Goal: Contribute content: Contribute content

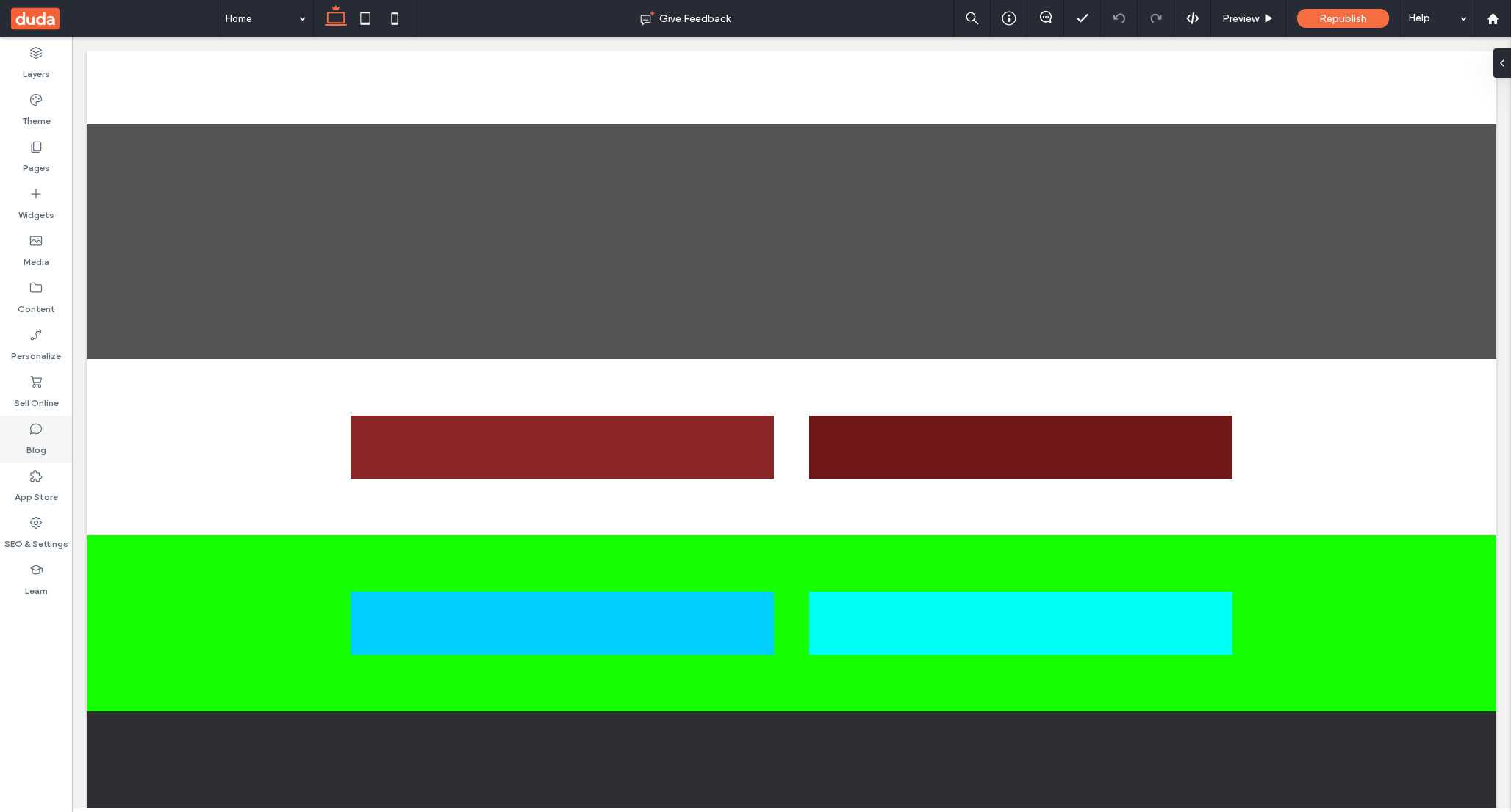
click at [33, 425] on icon at bounding box center [36, 429] width 15 height 15
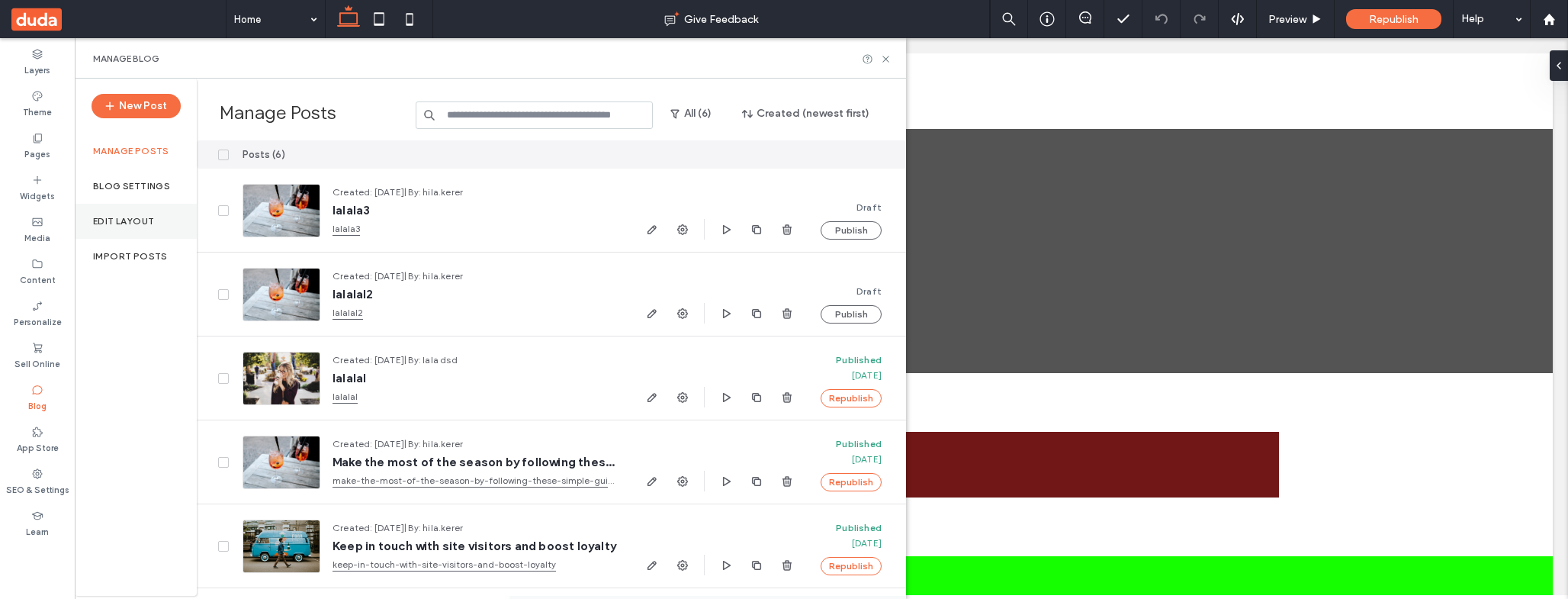
click at [129, 216] on label "Edit Layout" at bounding box center [123, 221] width 61 height 11
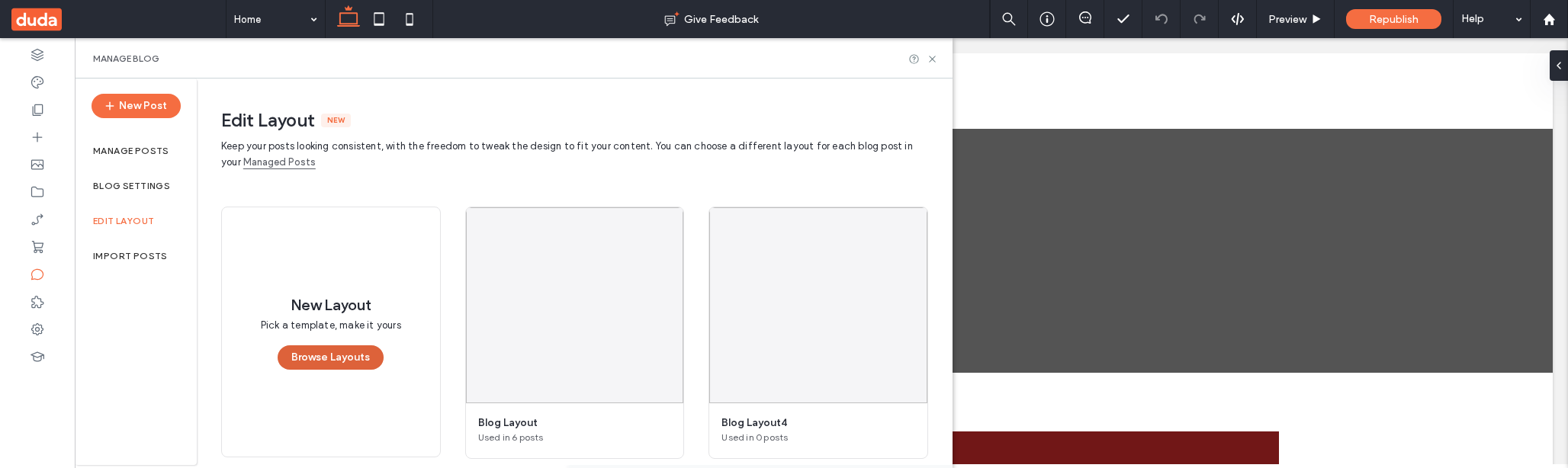
click at [349, 367] on button "Browse Layouts" at bounding box center [331, 357] width 106 height 25
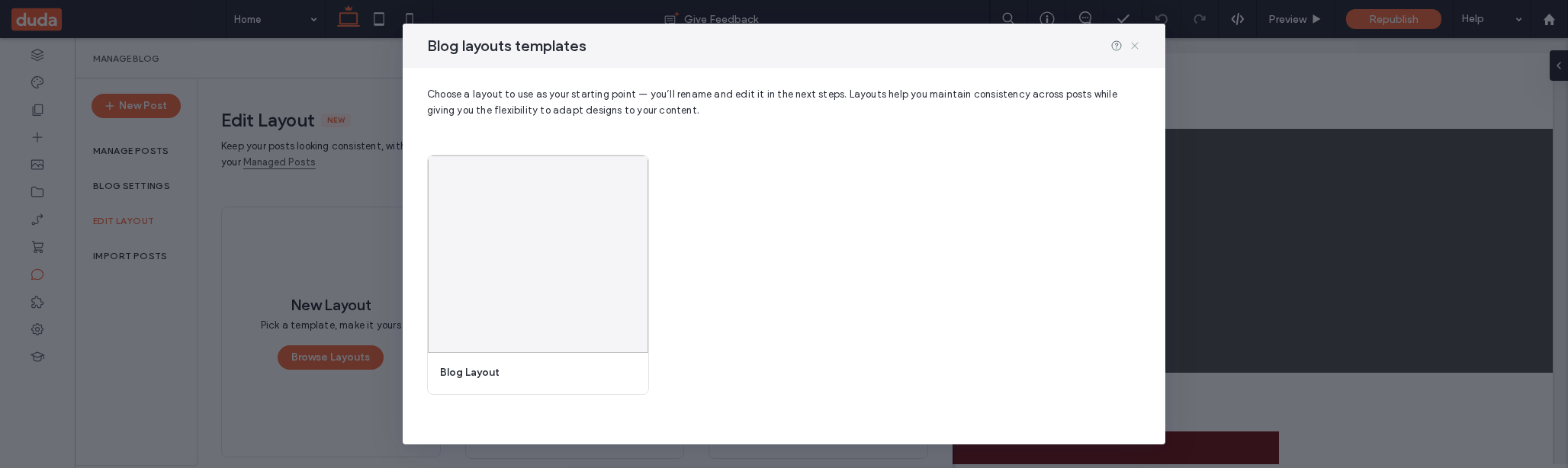
click at [1134, 46] on use at bounding box center [1135, 46] width 7 height 7
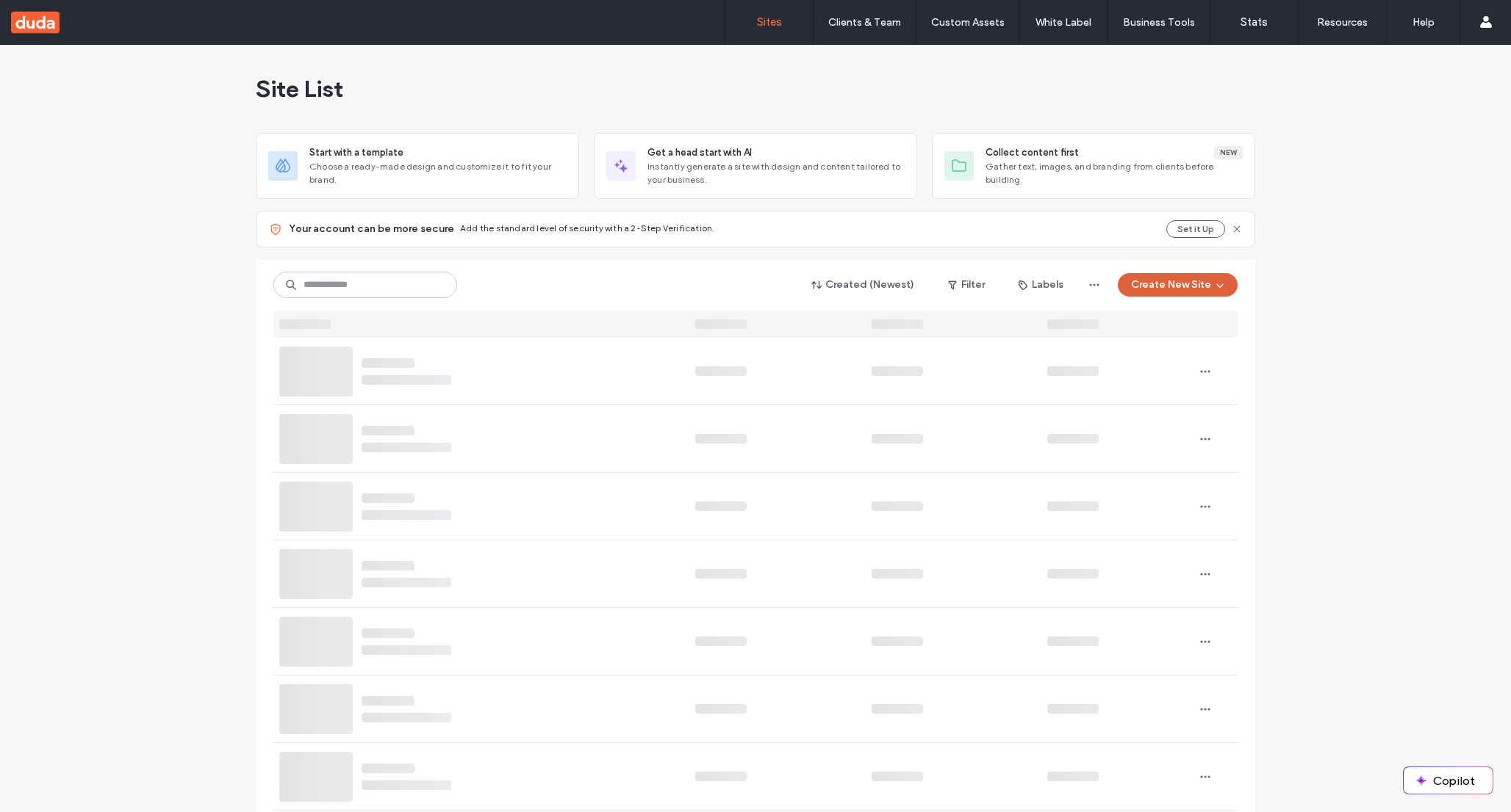
click at [1162, 285] on button "Create New Site" at bounding box center [1177, 284] width 120 height 24
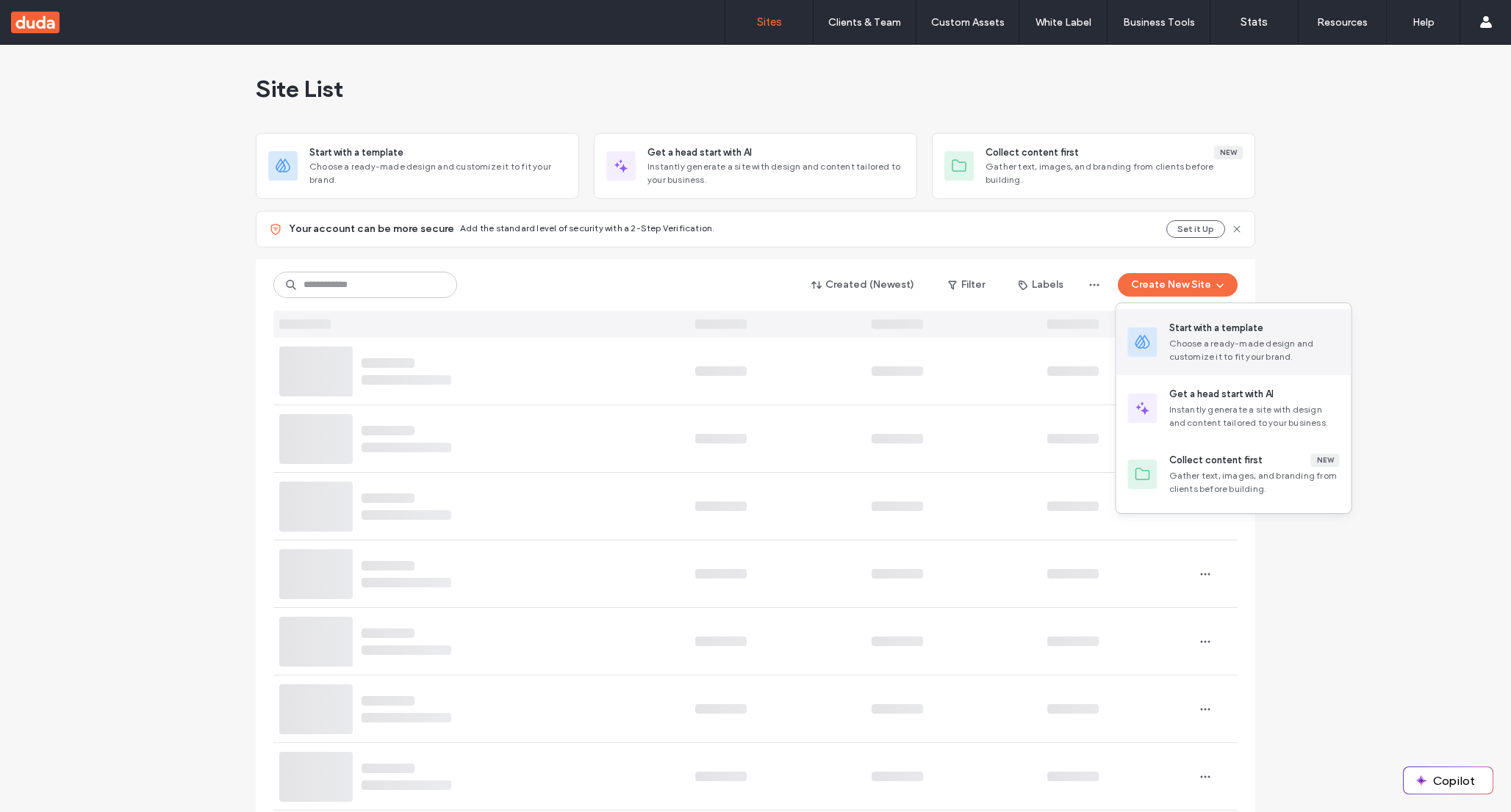
click at [1214, 342] on div "Choose a ready-made design and customize it to fit your brand." at bounding box center [1254, 351] width 170 height 26
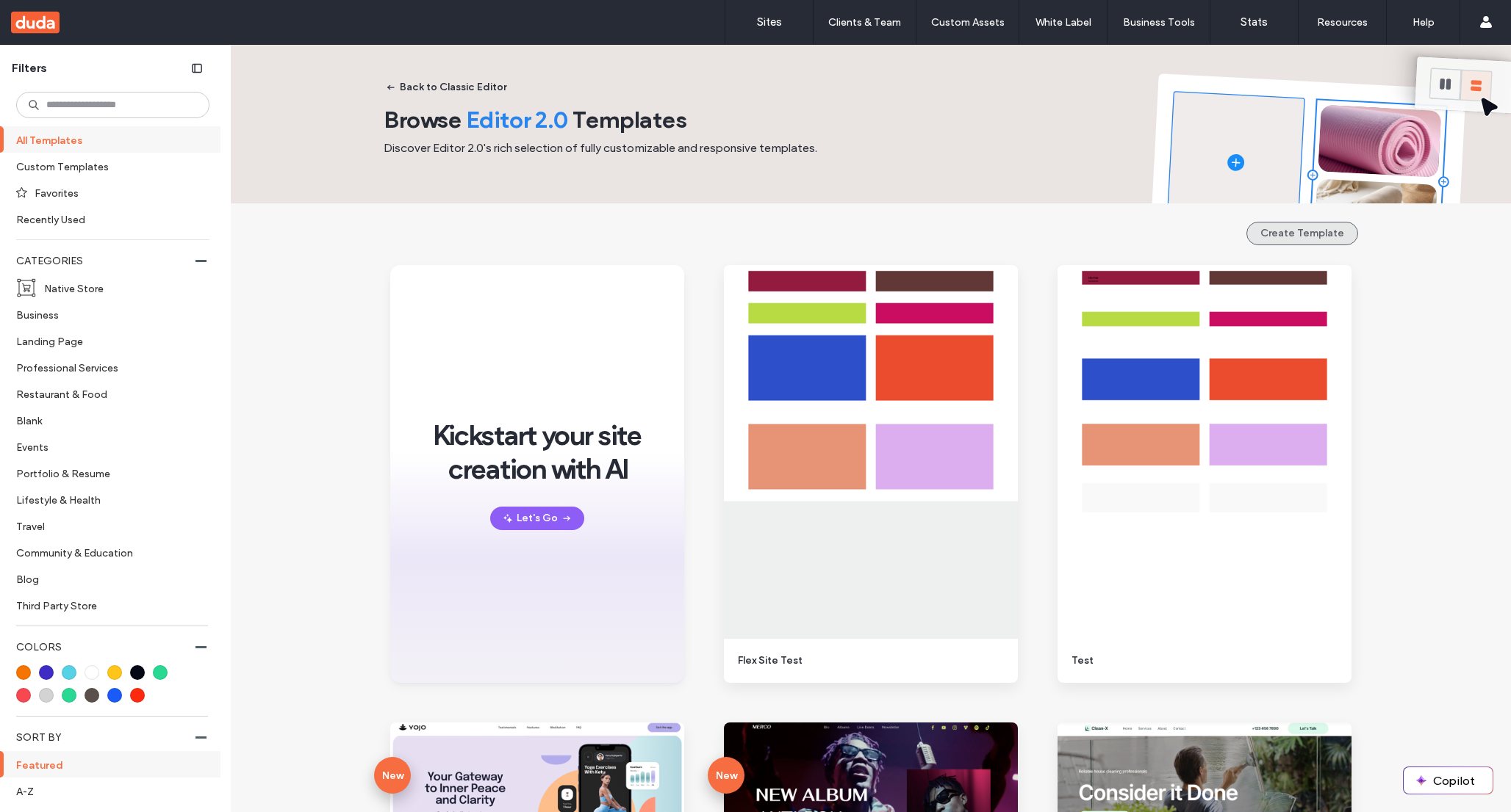
click at [1284, 233] on button "Create Template" at bounding box center [1301, 233] width 112 height 24
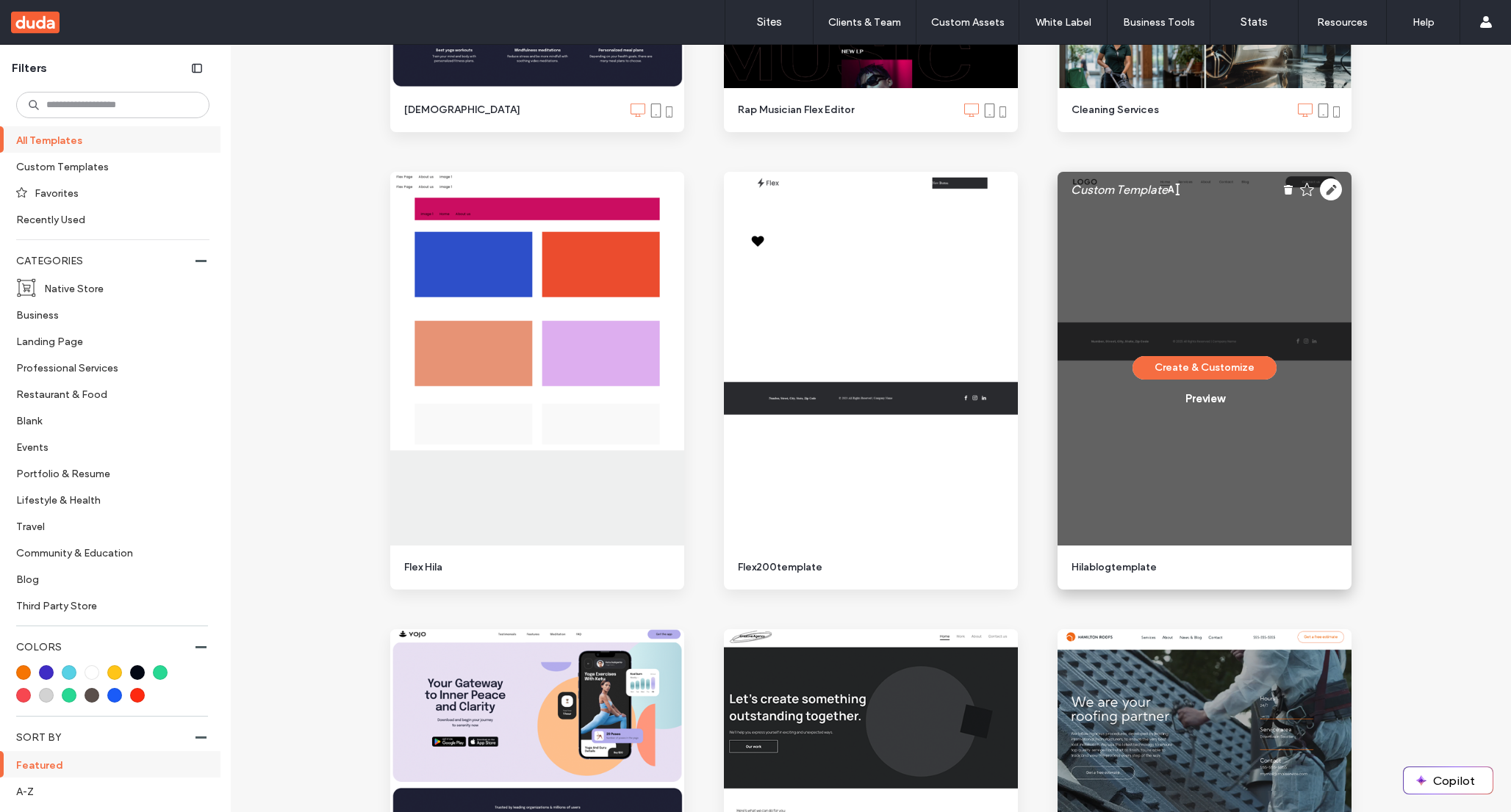
scroll to position [967, 0]
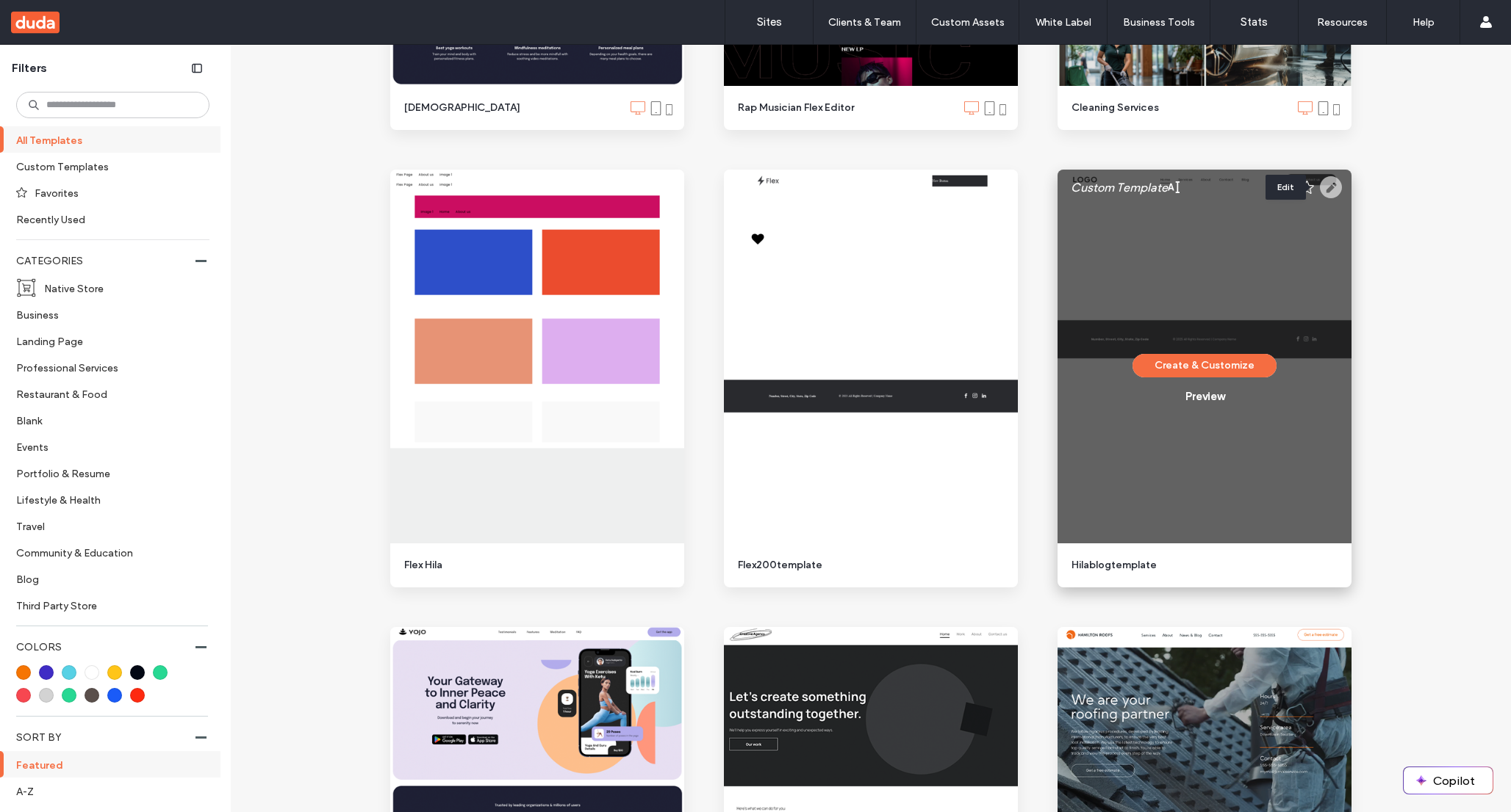
click at [1329, 187] on use at bounding box center [1330, 187] width 22 height 22
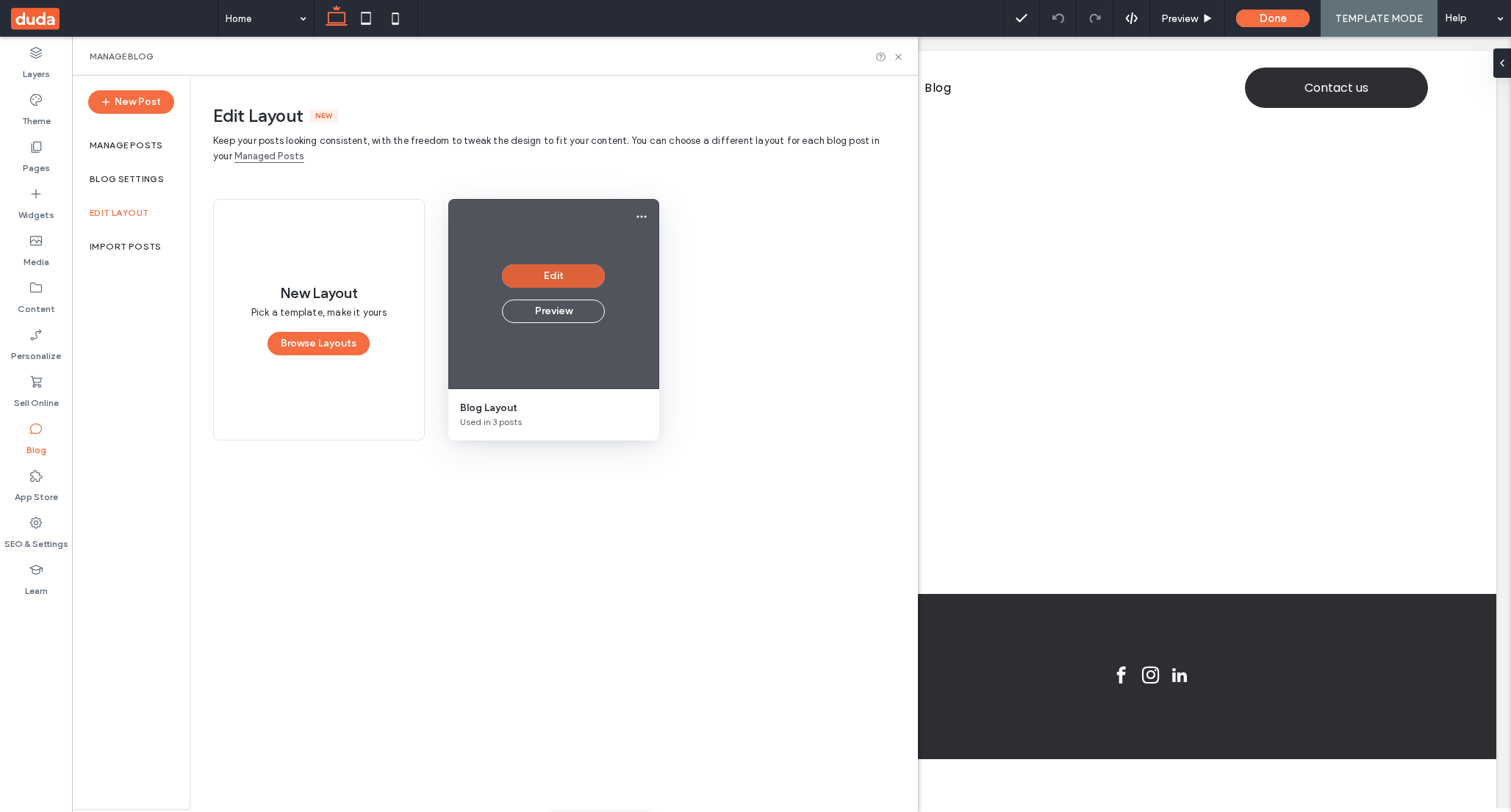
click at [541, 280] on button "Edit" at bounding box center [553, 276] width 103 height 24
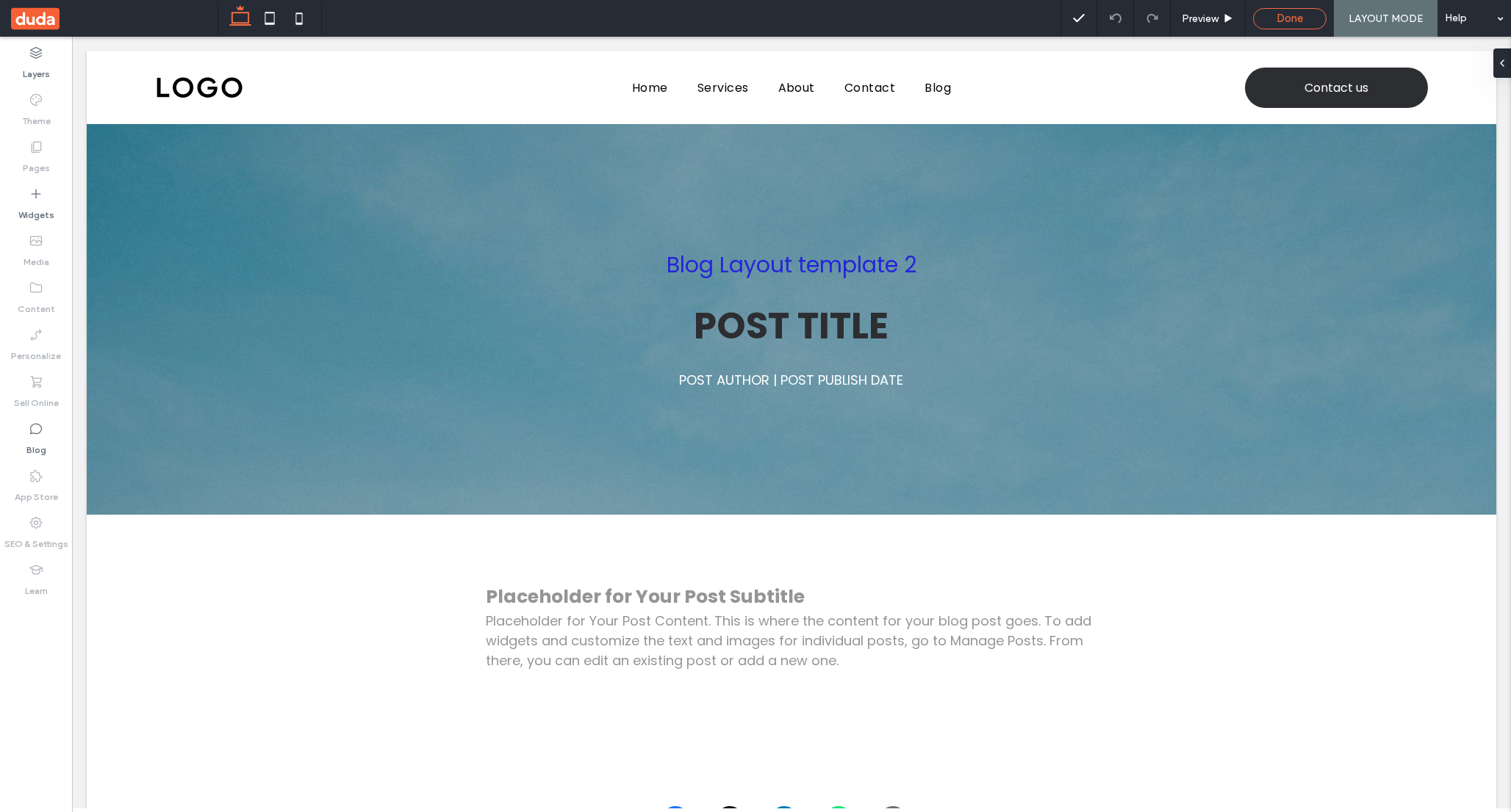
click at [1288, 19] on span "Done" at bounding box center [1290, 18] width 26 height 13
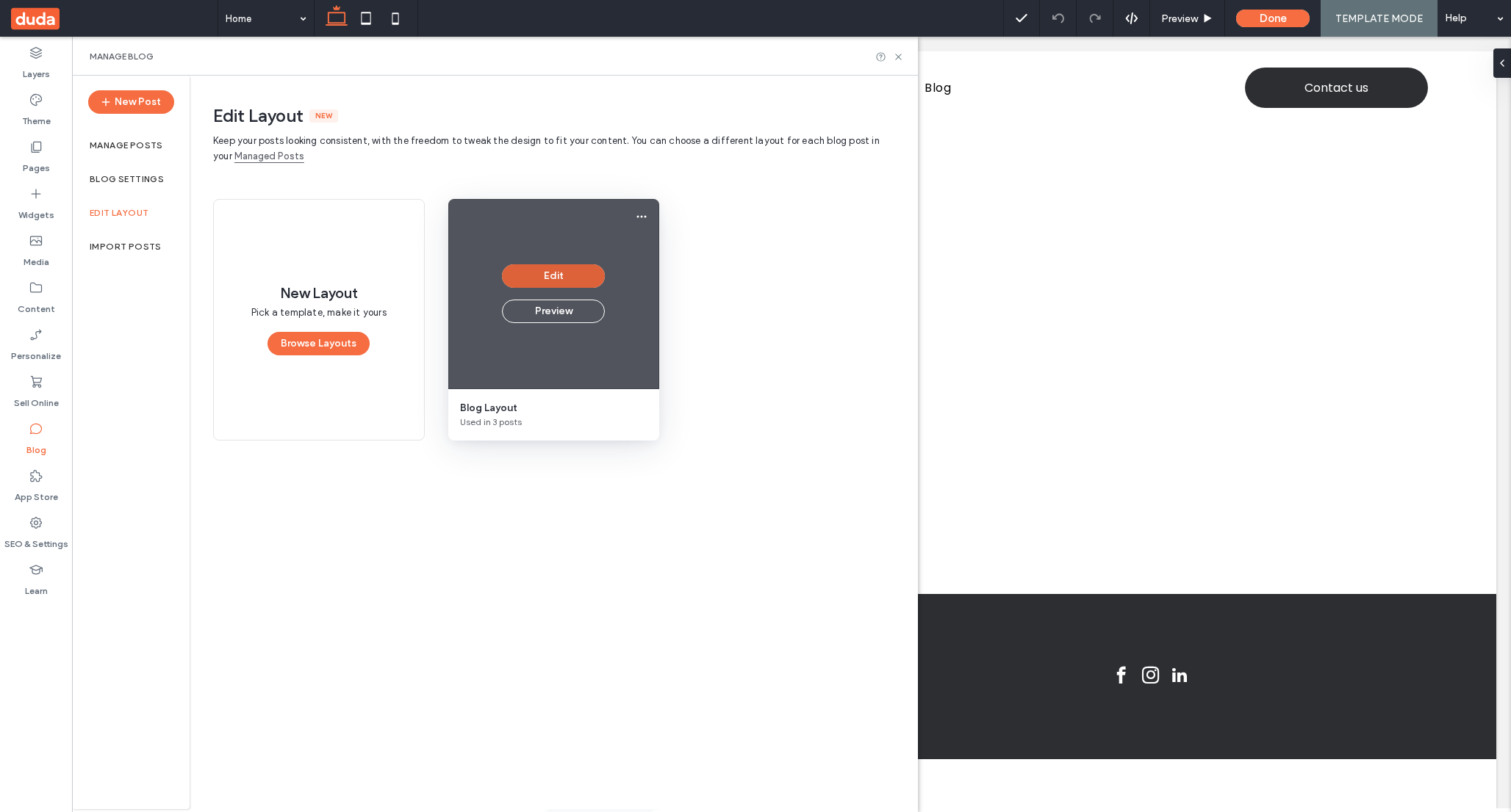
click at [559, 284] on button "Edit" at bounding box center [553, 276] width 103 height 24
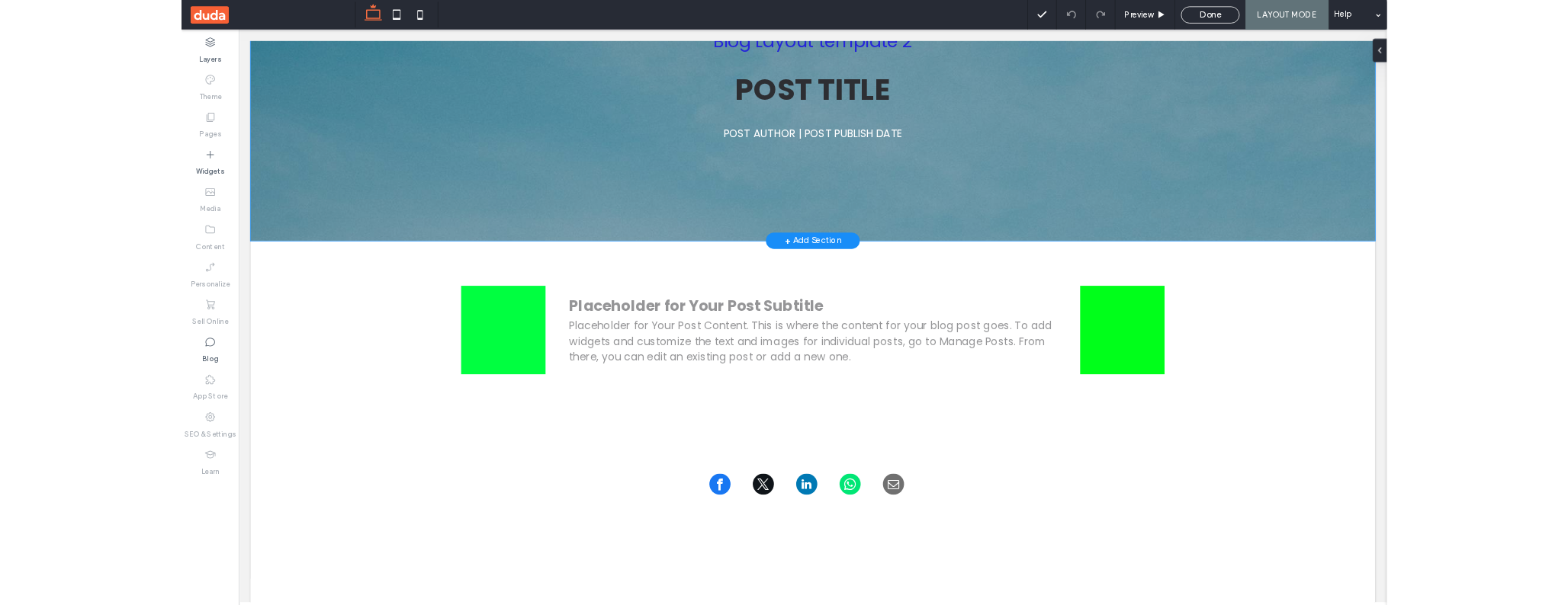
scroll to position [274, 0]
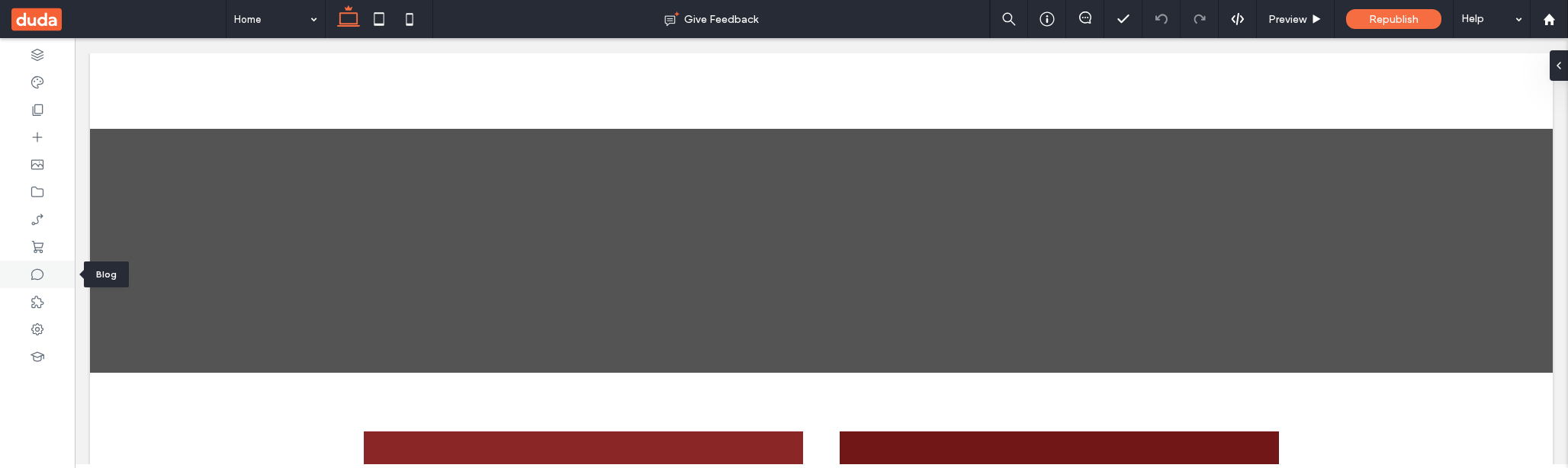
click at [38, 282] on icon at bounding box center [37, 274] width 16 height 16
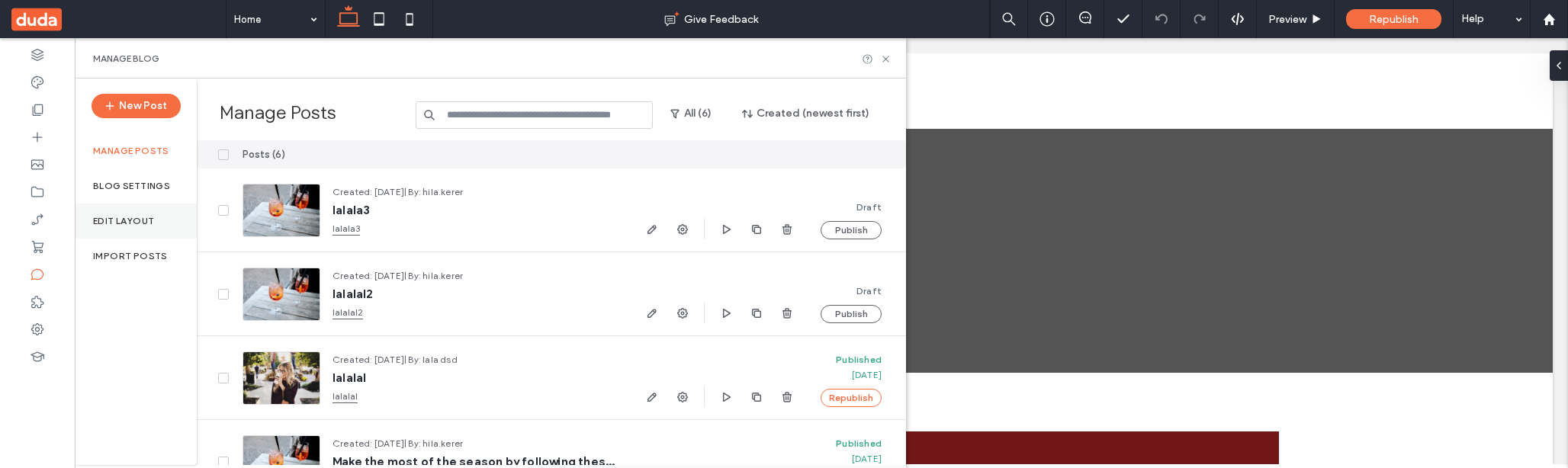
click at [94, 228] on div "Edit Layout" at bounding box center [135, 221] width 122 height 35
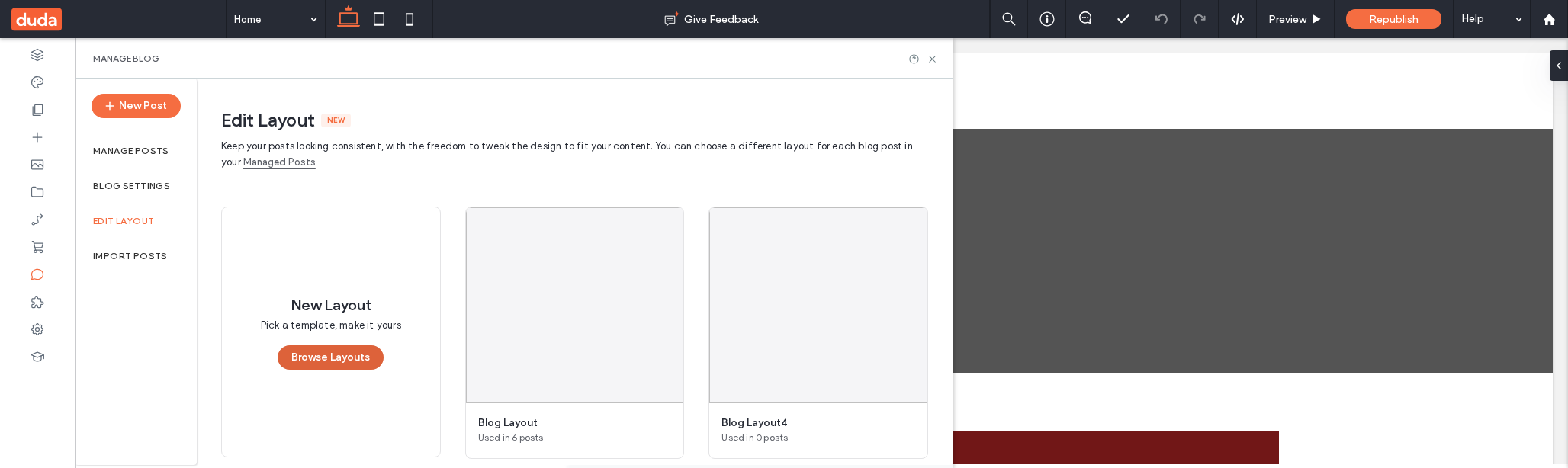
click at [351, 367] on button "Browse Layouts" at bounding box center [331, 357] width 106 height 25
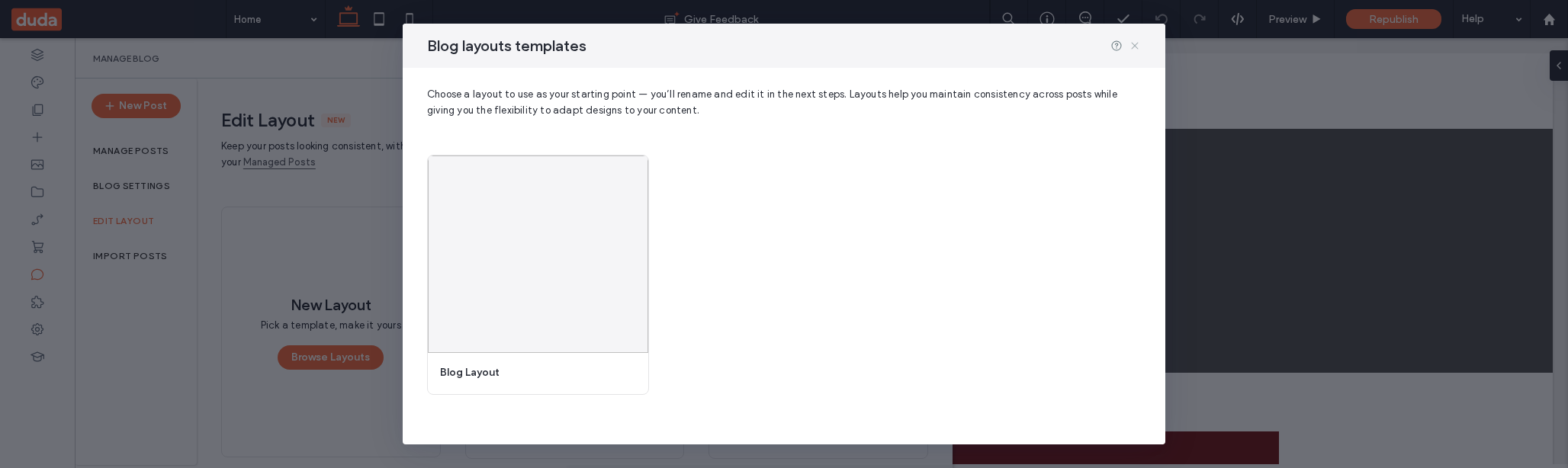
click at [1135, 43] on icon at bounding box center [1134, 45] width 12 height 12
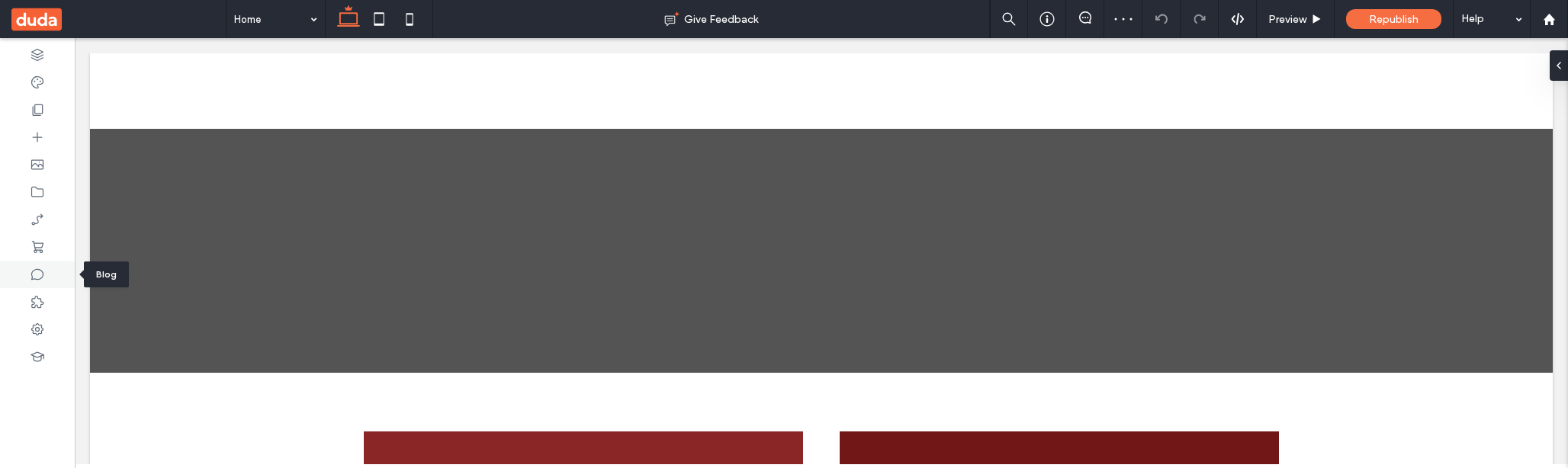
click at [39, 274] on icon at bounding box center [37, 274] width 16 height 16
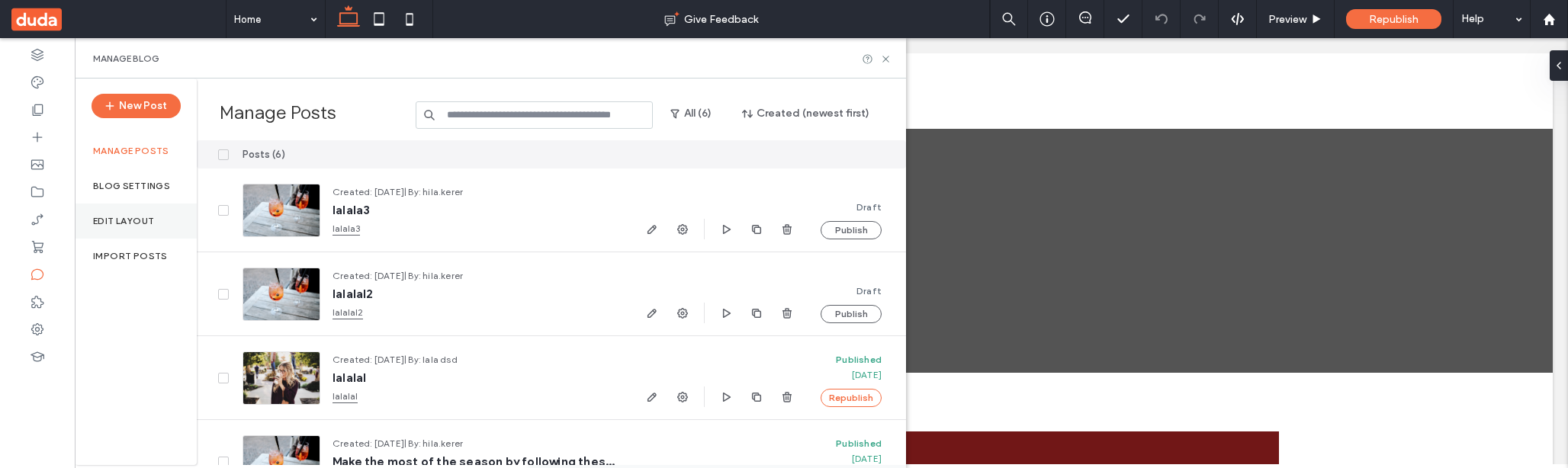
click at [108, 218] on label "Edit Layout" at bounding box center [123, 221] width 61 height 11
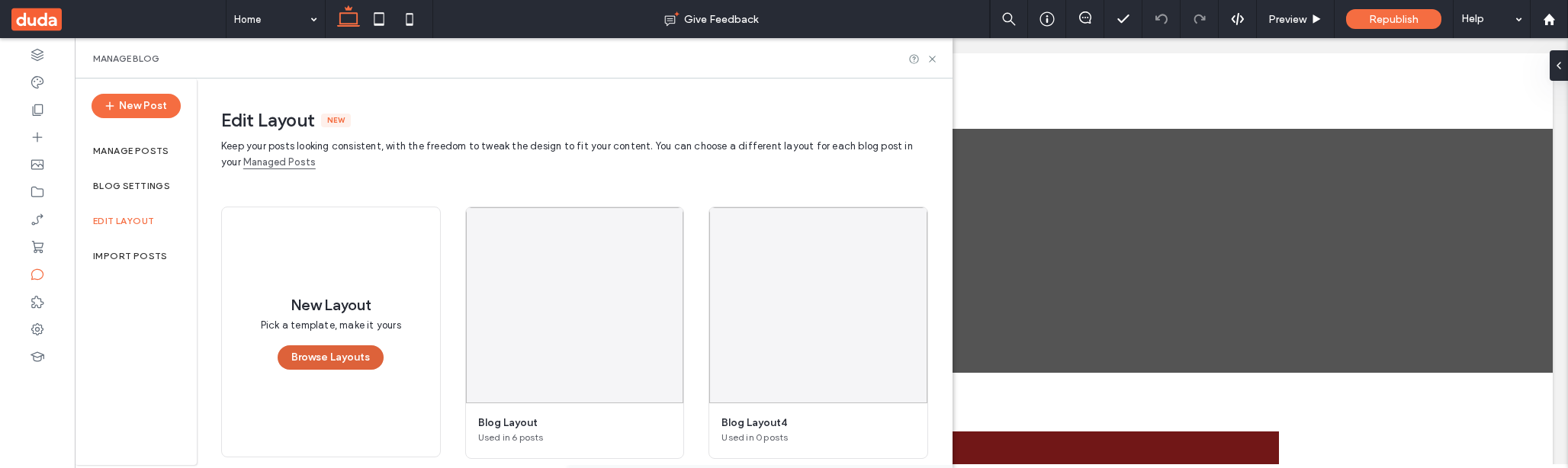
click at [342, 367] on button "Browse Layouts" at bounding box center [331, 357] width 106 height 25
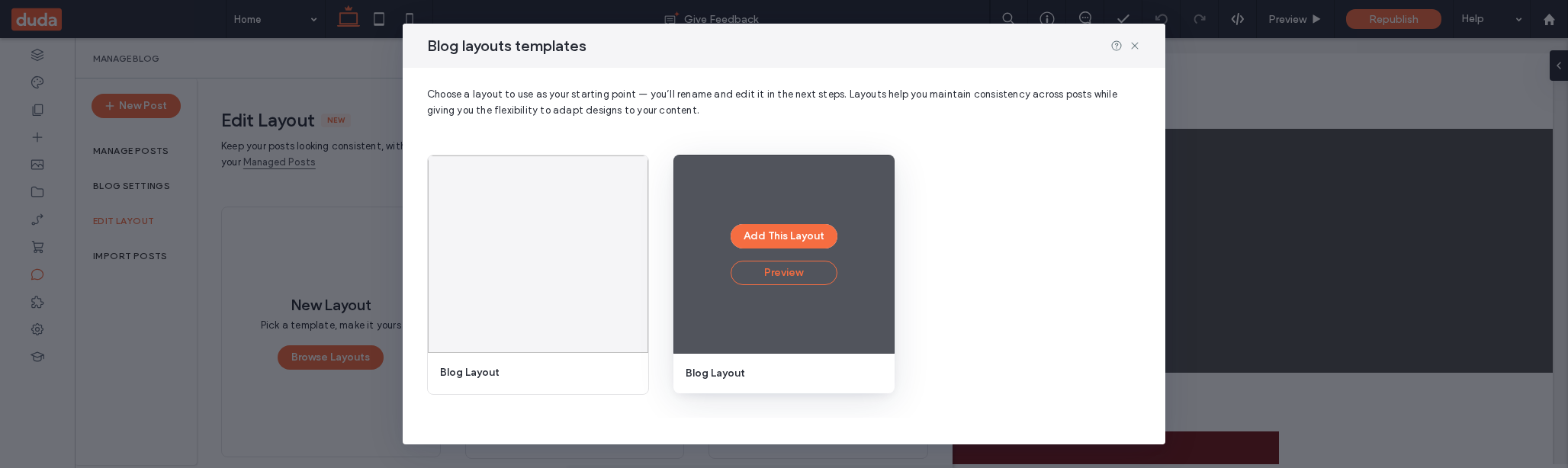
click at [801, 283] on button "Preview" at bounding box center [784, 272] width 107 height 25
click at [792, 275] on button "Preview" at bounding box center [784, 272] width 107 height 25
click at [783, 239] on button "Add This Layout" at bounding box center [784, 236] width 107 height 25
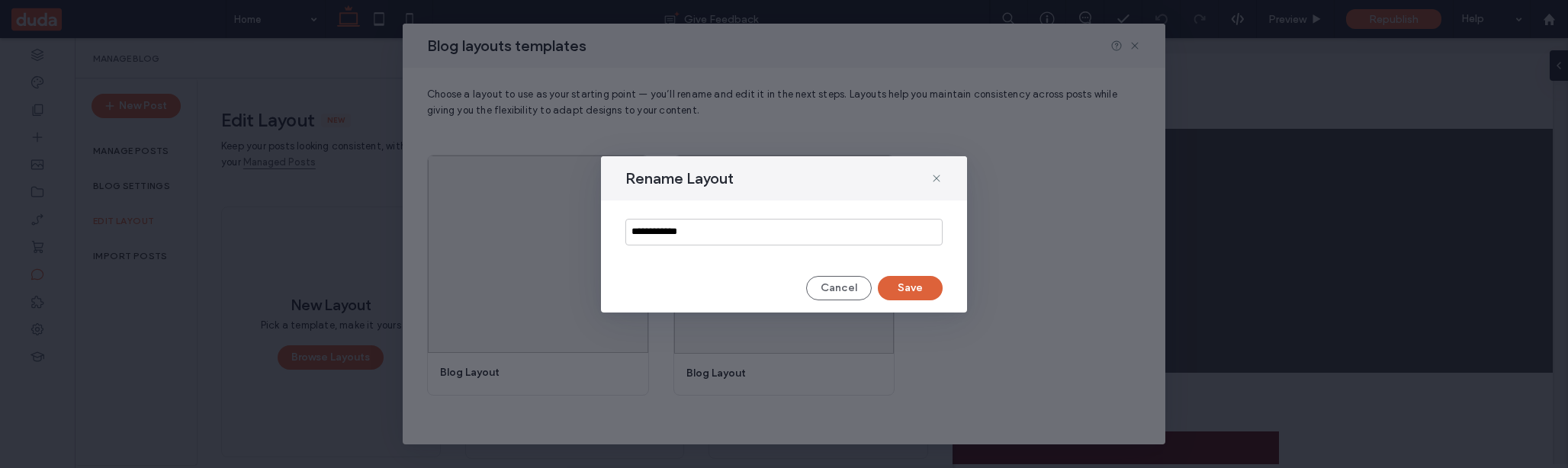
type input "**********"
click at [914, 287] on button "Save" at bounding box center [910, 288] width 65 height 25
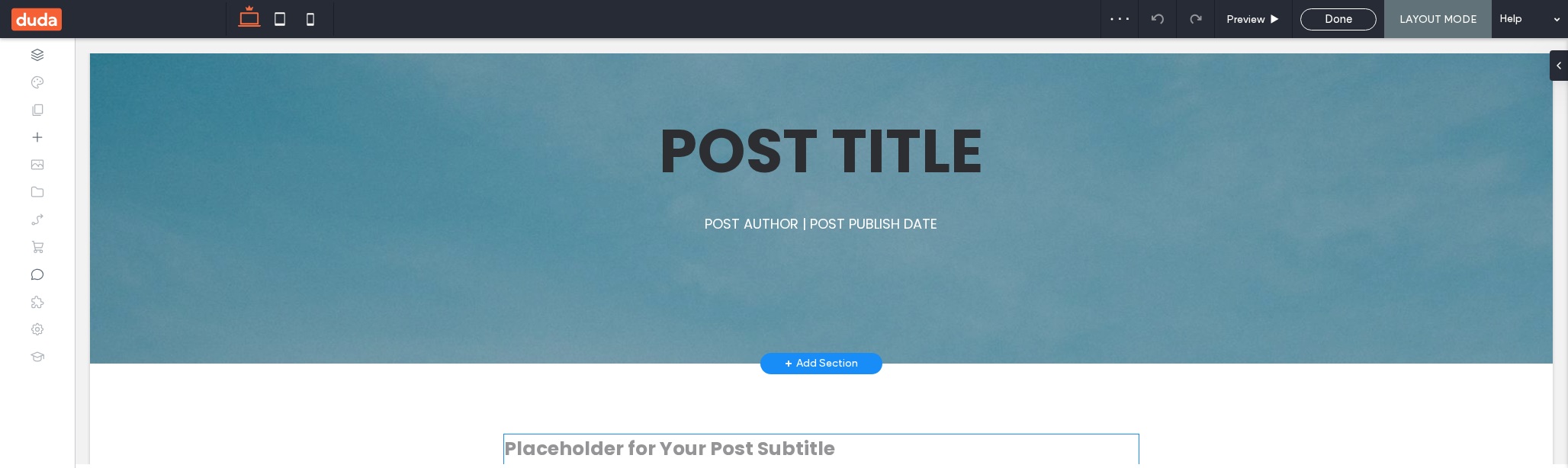
scroll to position [80, 0]
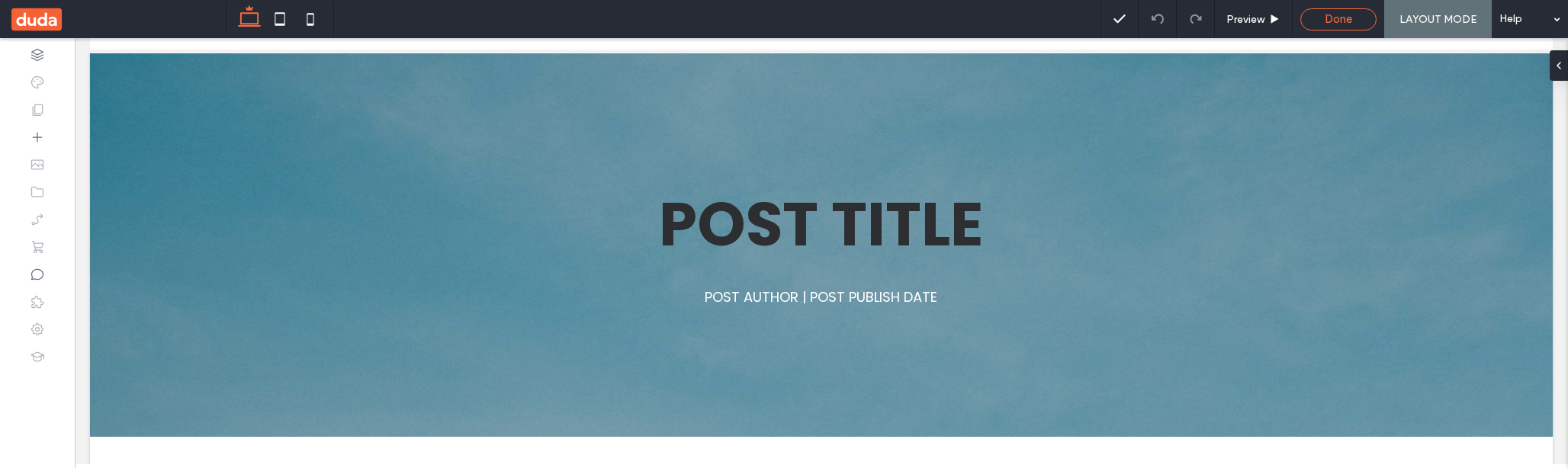
click at [1347, 17] on span "Done" at bounding box center [1339, 18] width 27 height 14
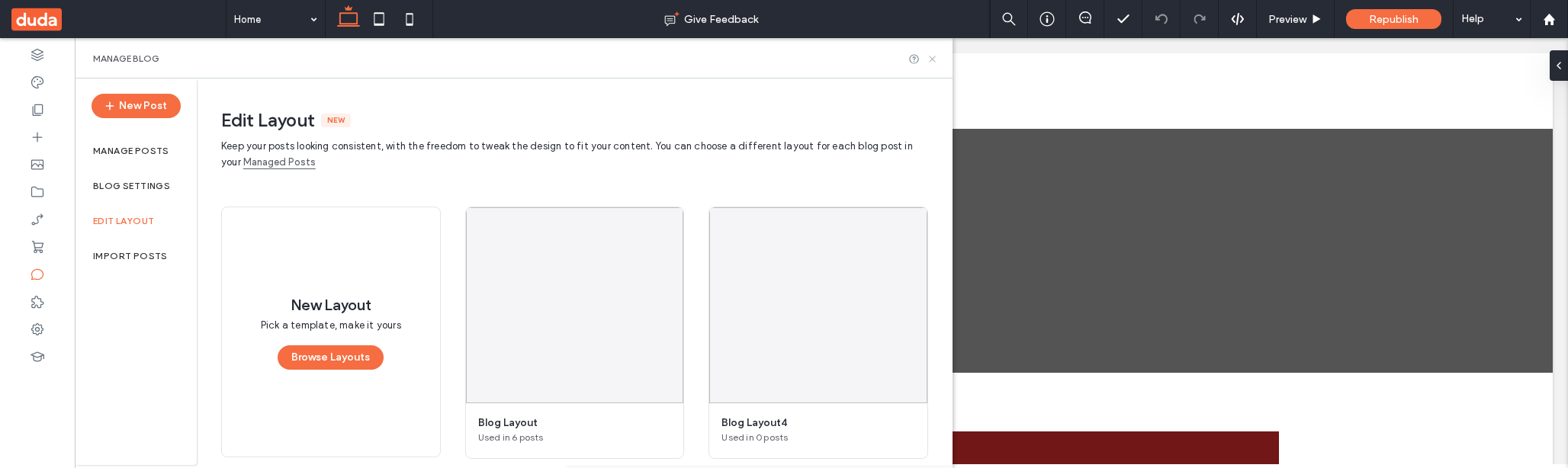
click at [934, 58] on icon at bounding box center [932, 58] width 12 height 12
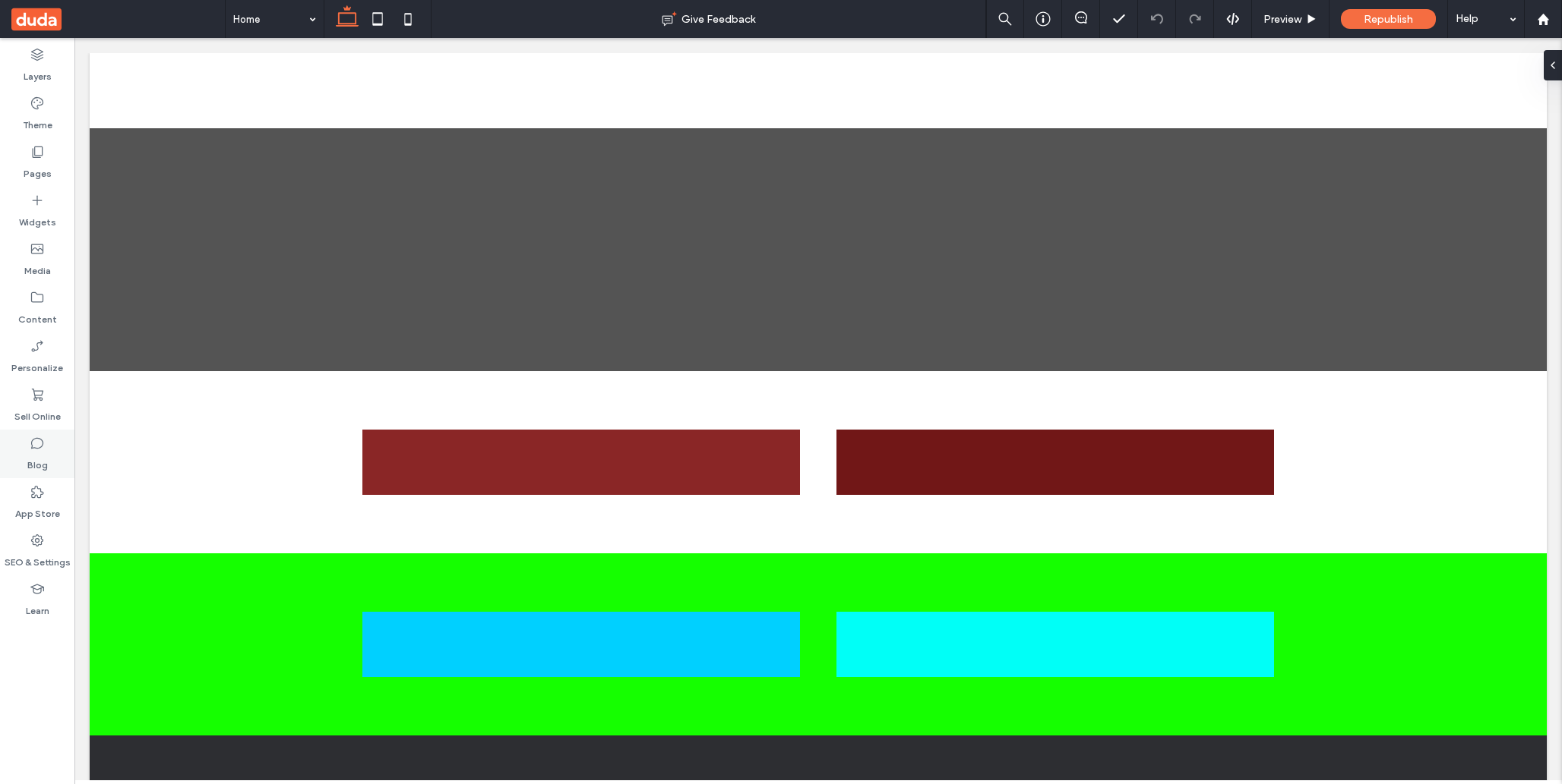
click at [46, 451] on label "Blog" at bounding box center [37, 461] width 21 height 21
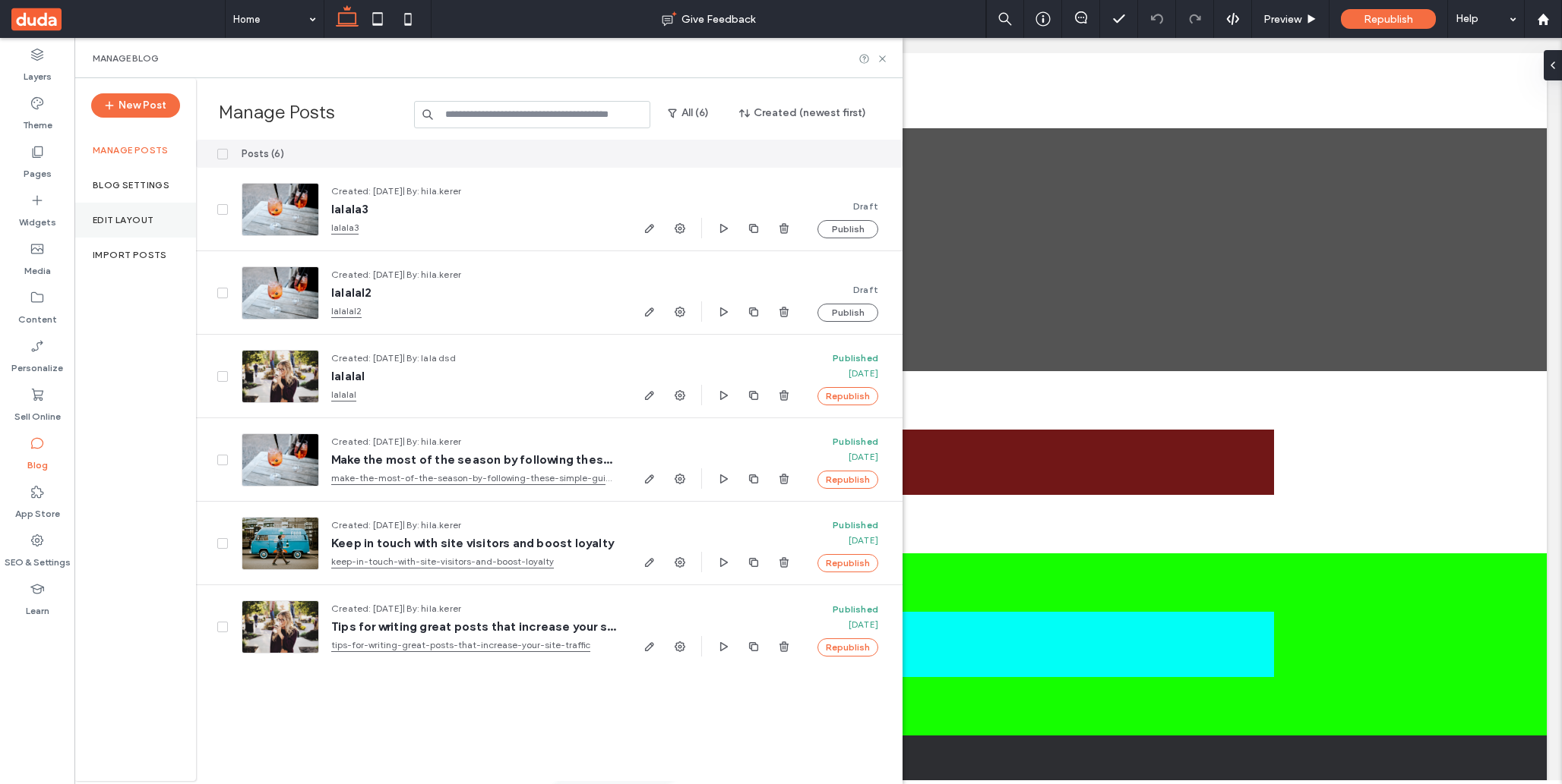
click at [139, 213] on div "Edit Layout" at bounding box center [135, 220] width 121 height 35
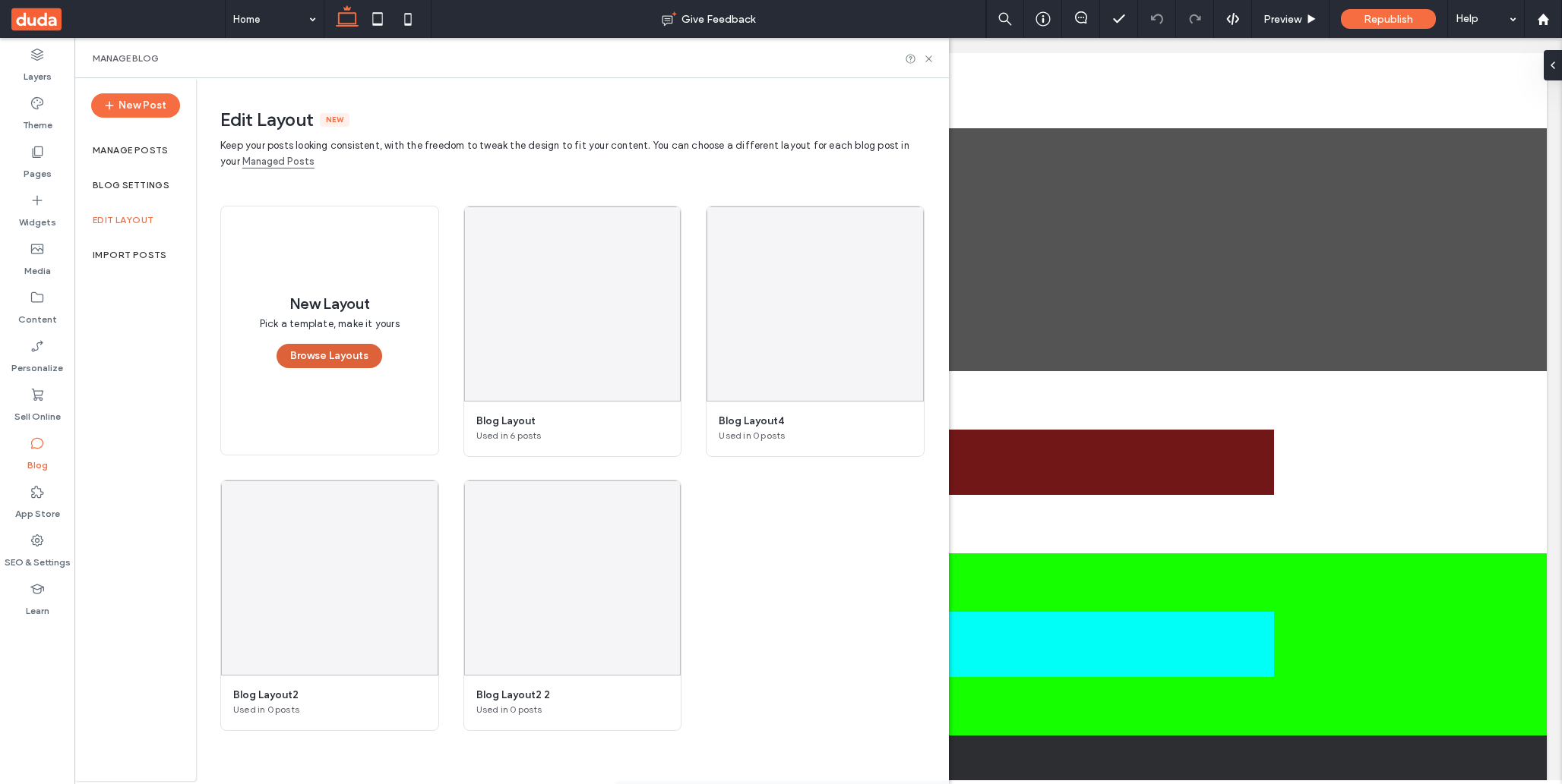
click at [349, 361] on button "Browse Layouts" at bounding box center [330, 356] width 106 height 25
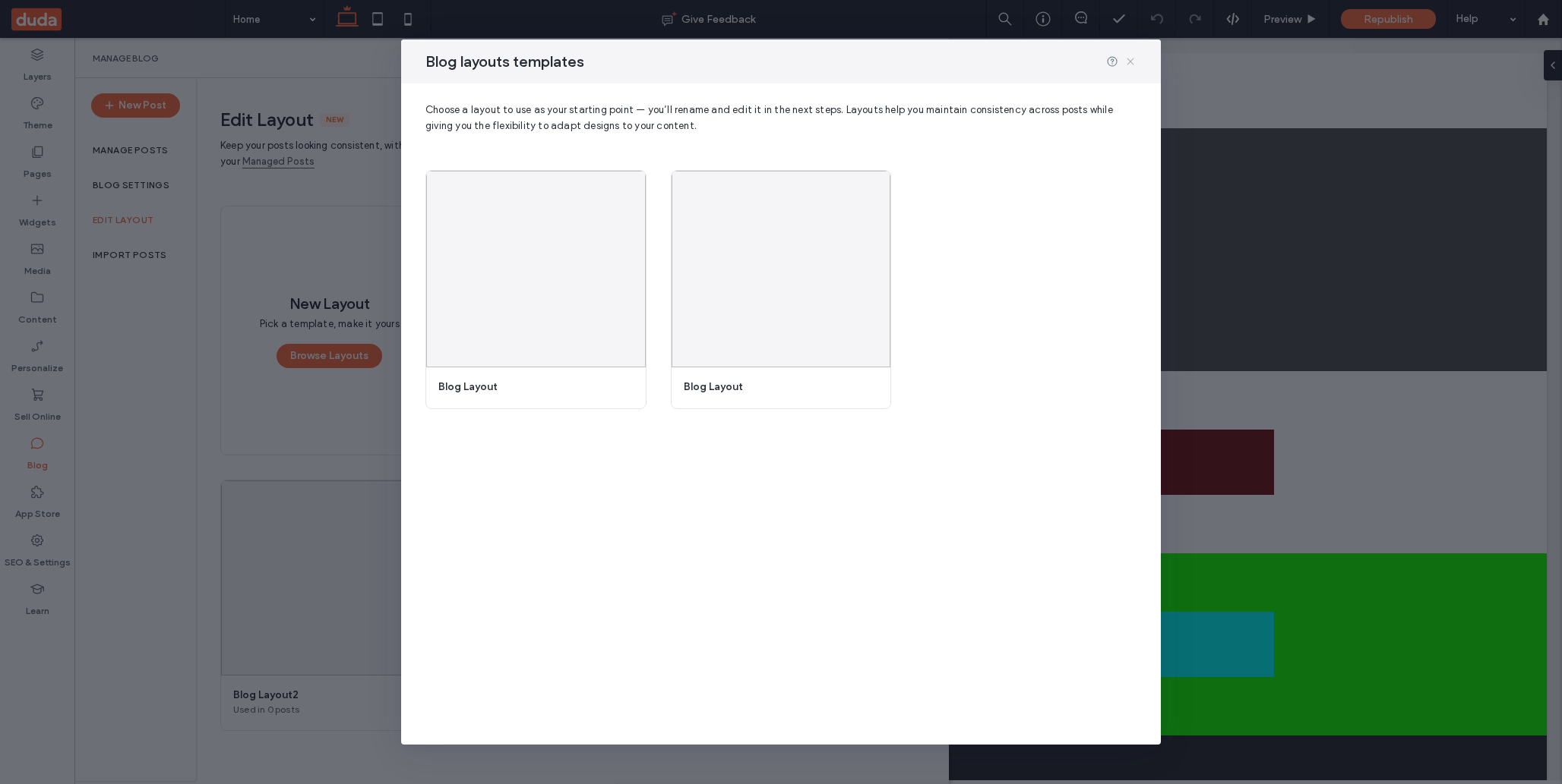
click at [1131, 58] on icon at bounding box center [1129, 61] width 12 height 12
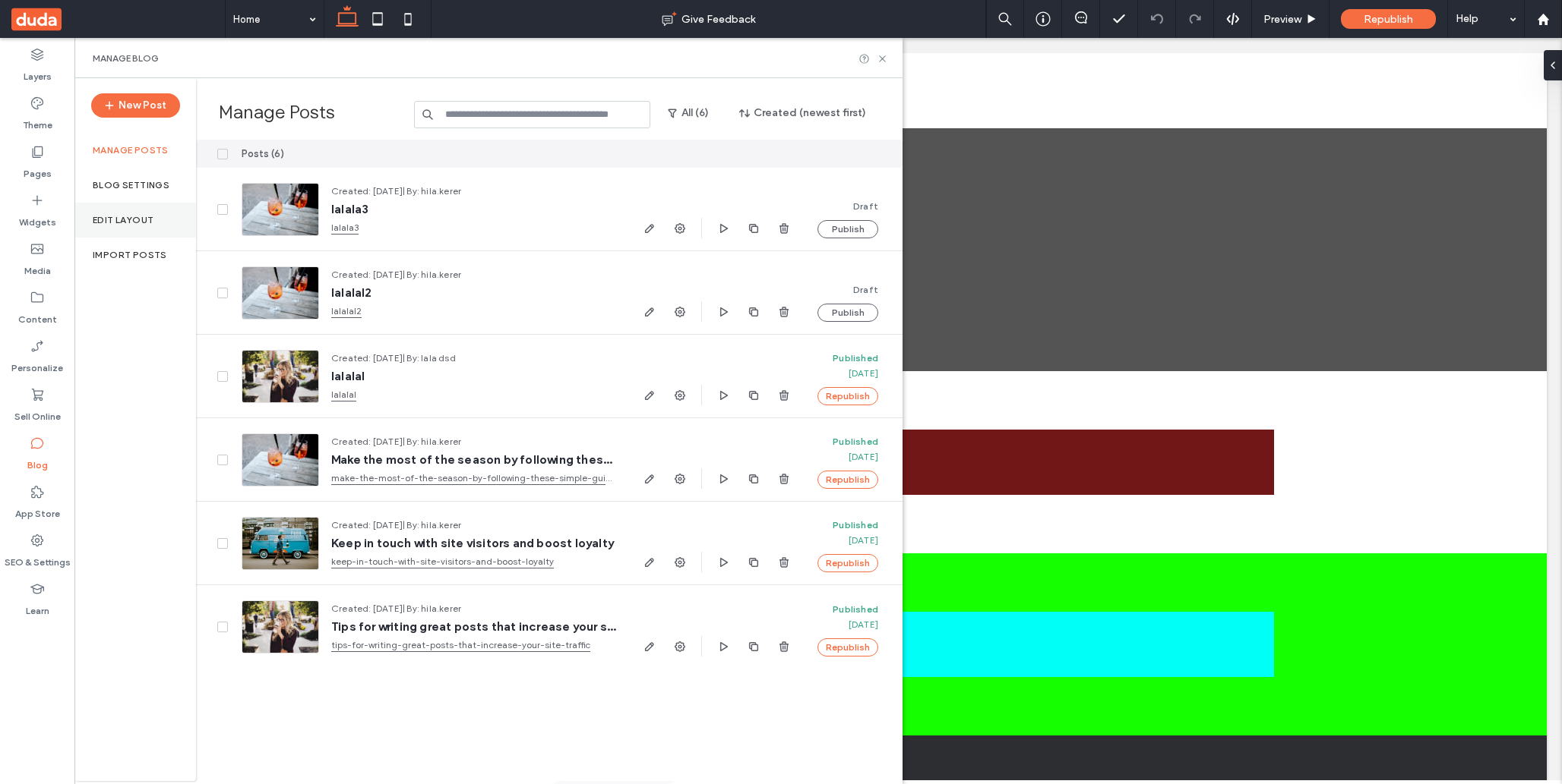
click at [129, 215] on label "Edit Layout" at bounding box center [123, 220] width 61 height 11
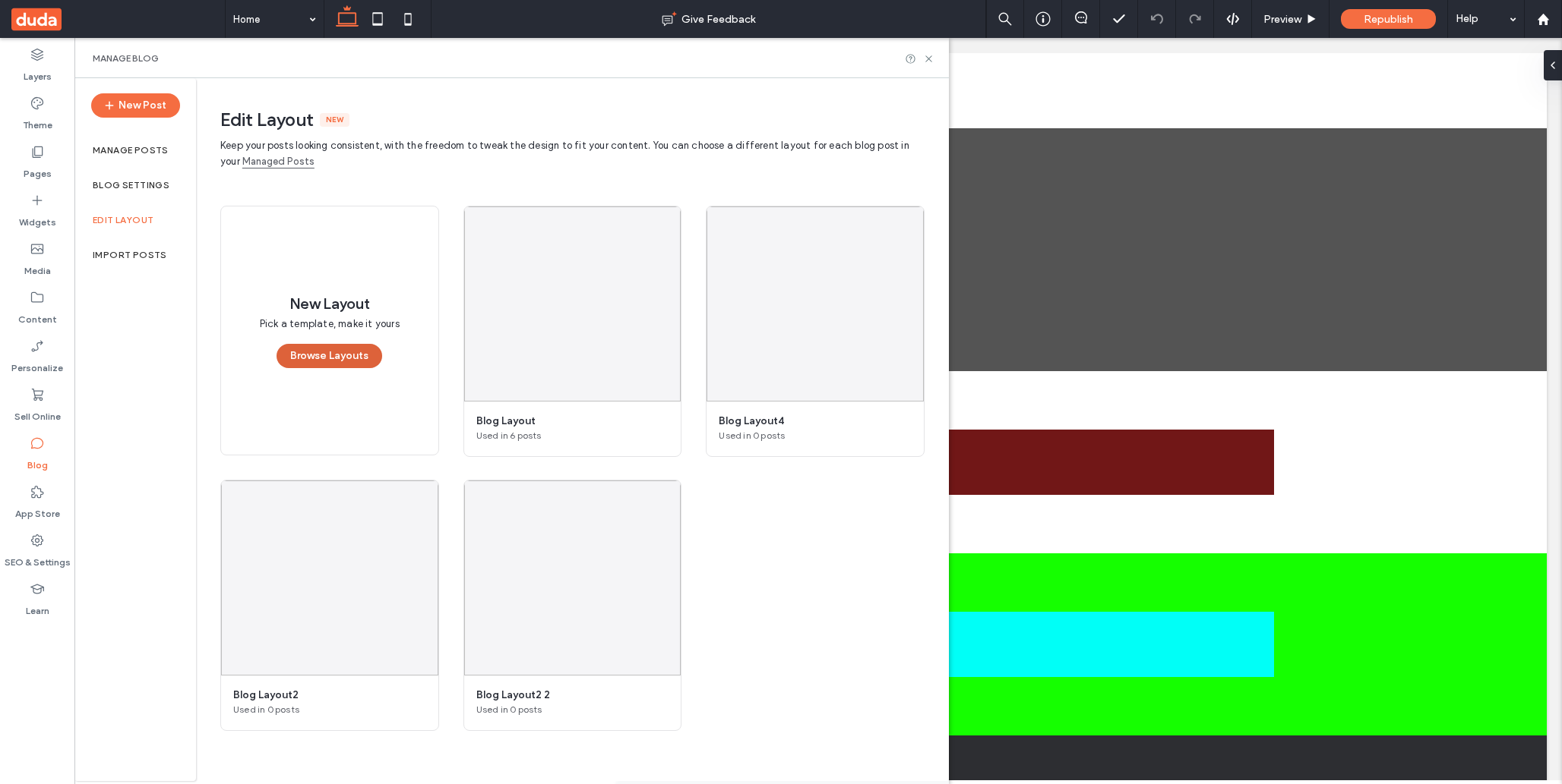
click at [337, 360] on button "Browse Layouts" at bounding box center [330, 356] width 106 height 25
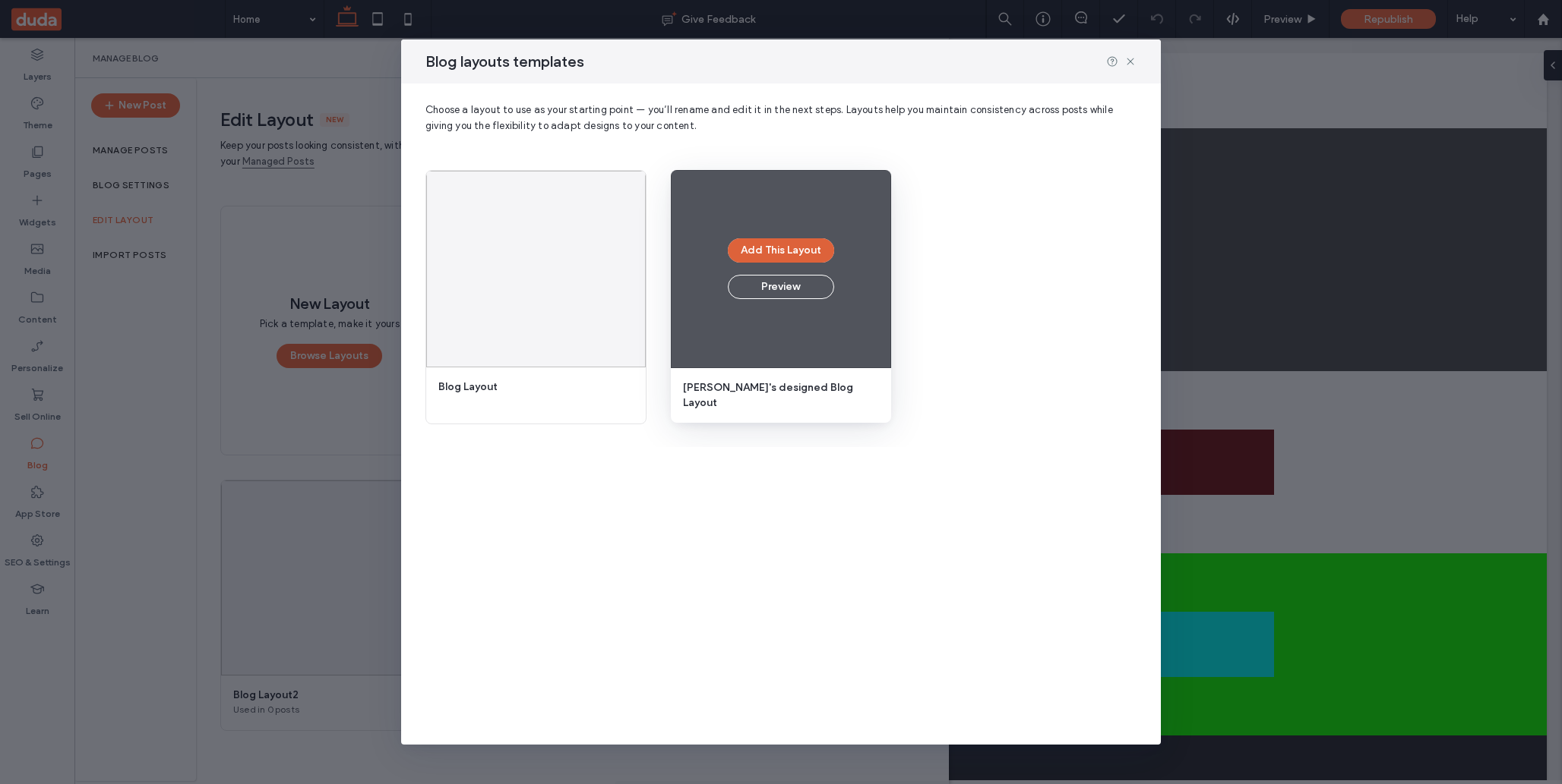
click at [780, 255] on button "Add This Layout" at bounding box center [781, 250] width 107 height 25
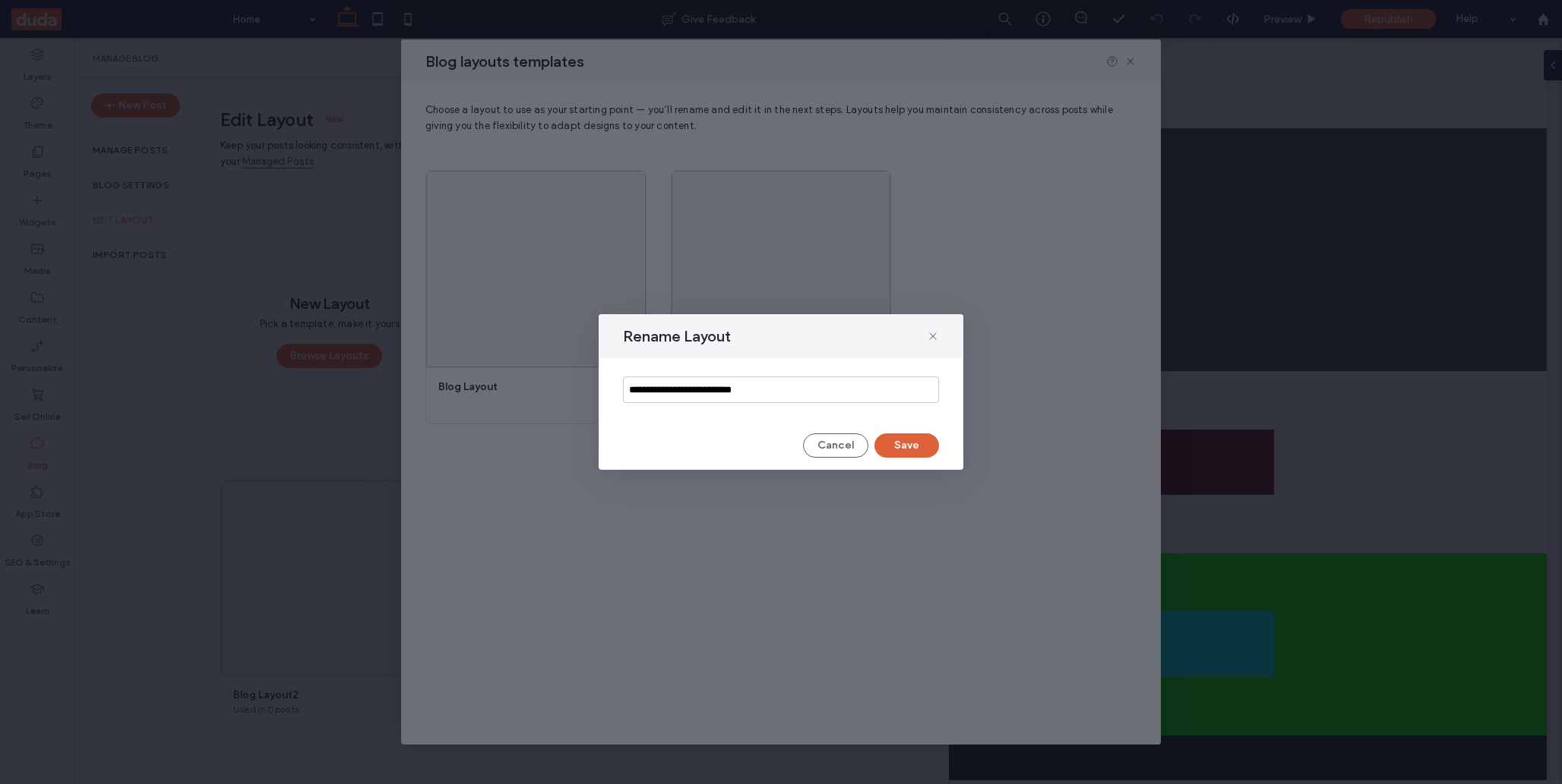
click at [913, 442] on button "Save" at bounding box center [906, 445] width 65 height 25
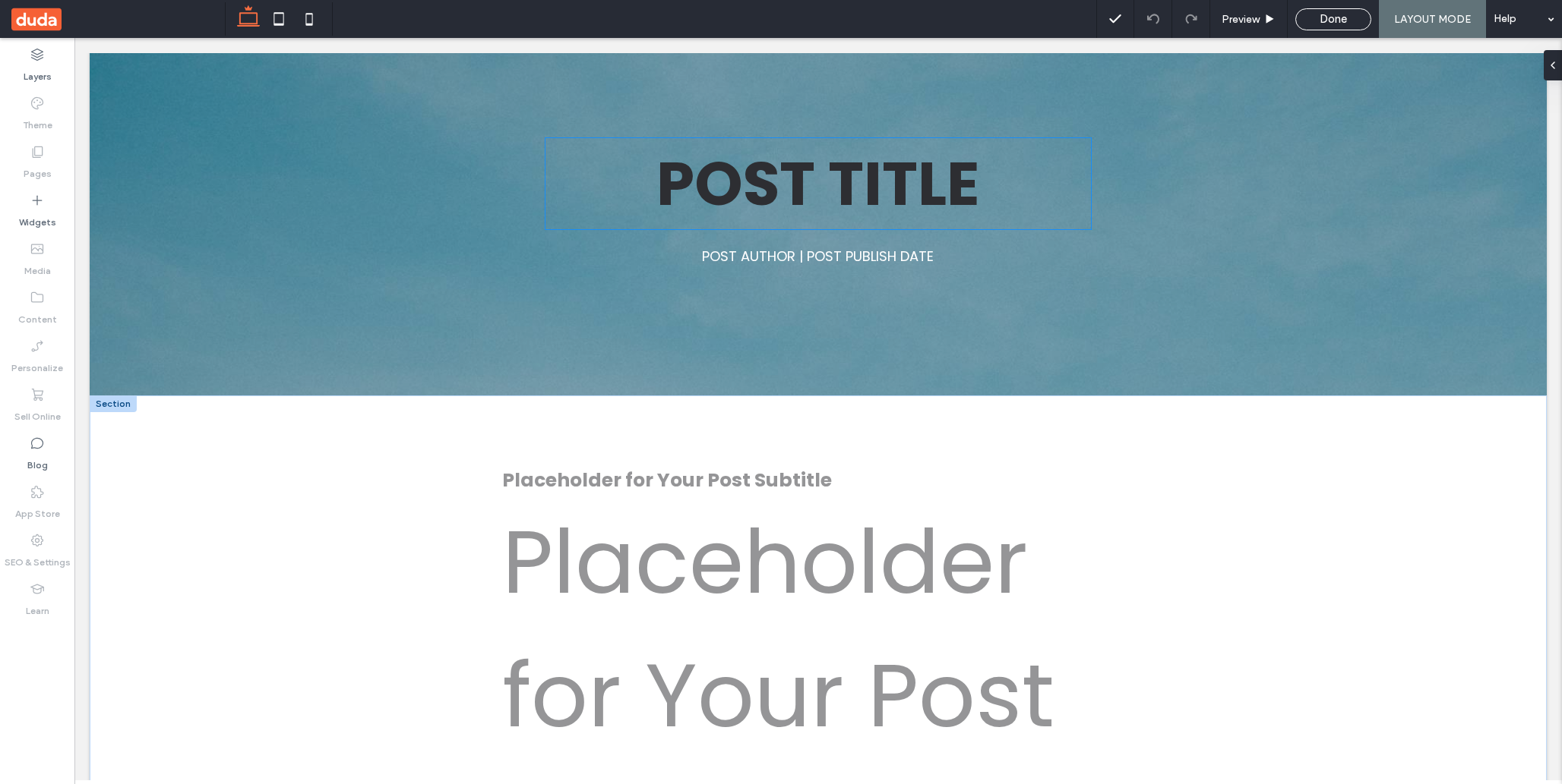
scroll to position [428, 0]
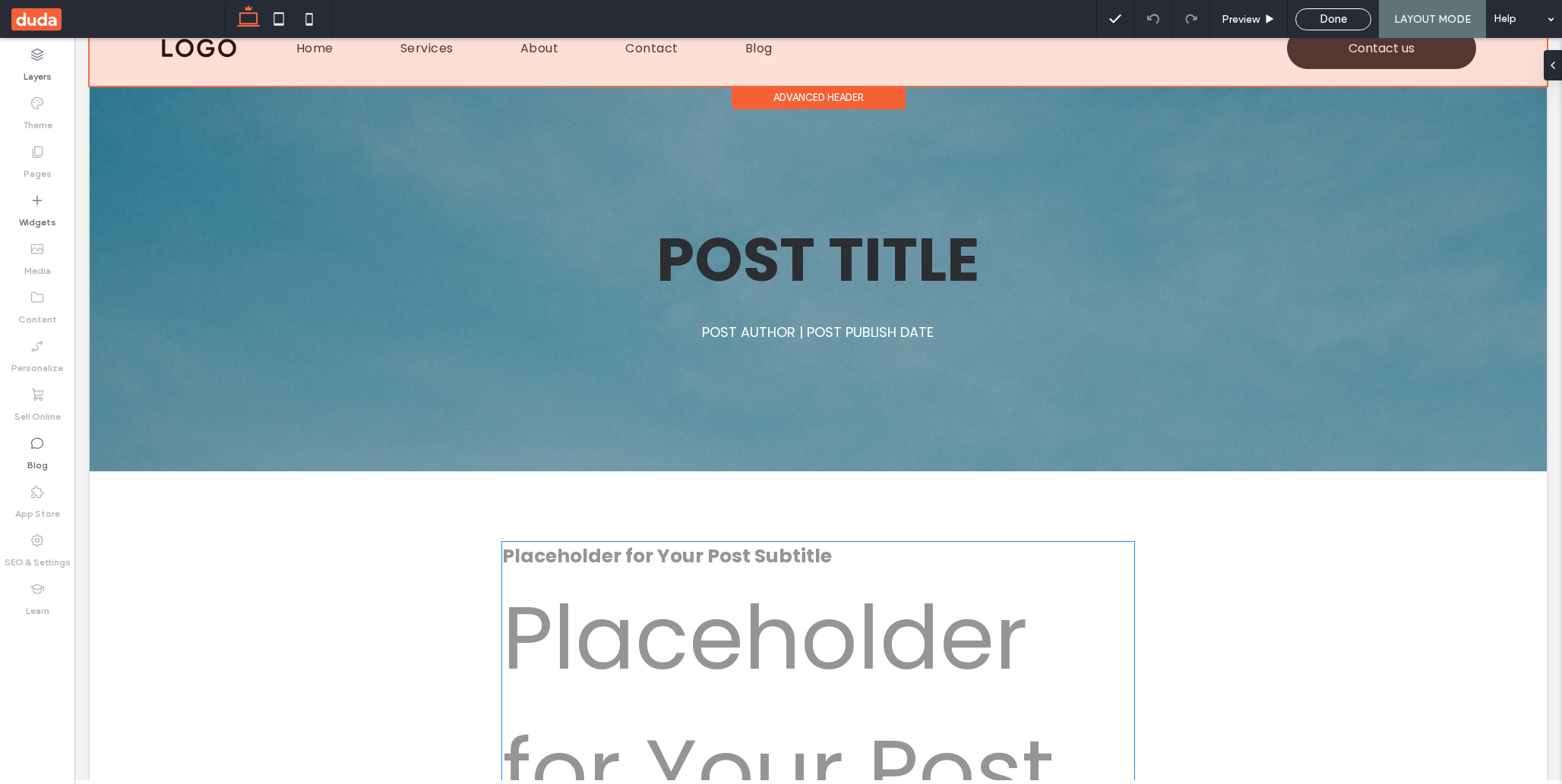
scroll to position [25, 0]
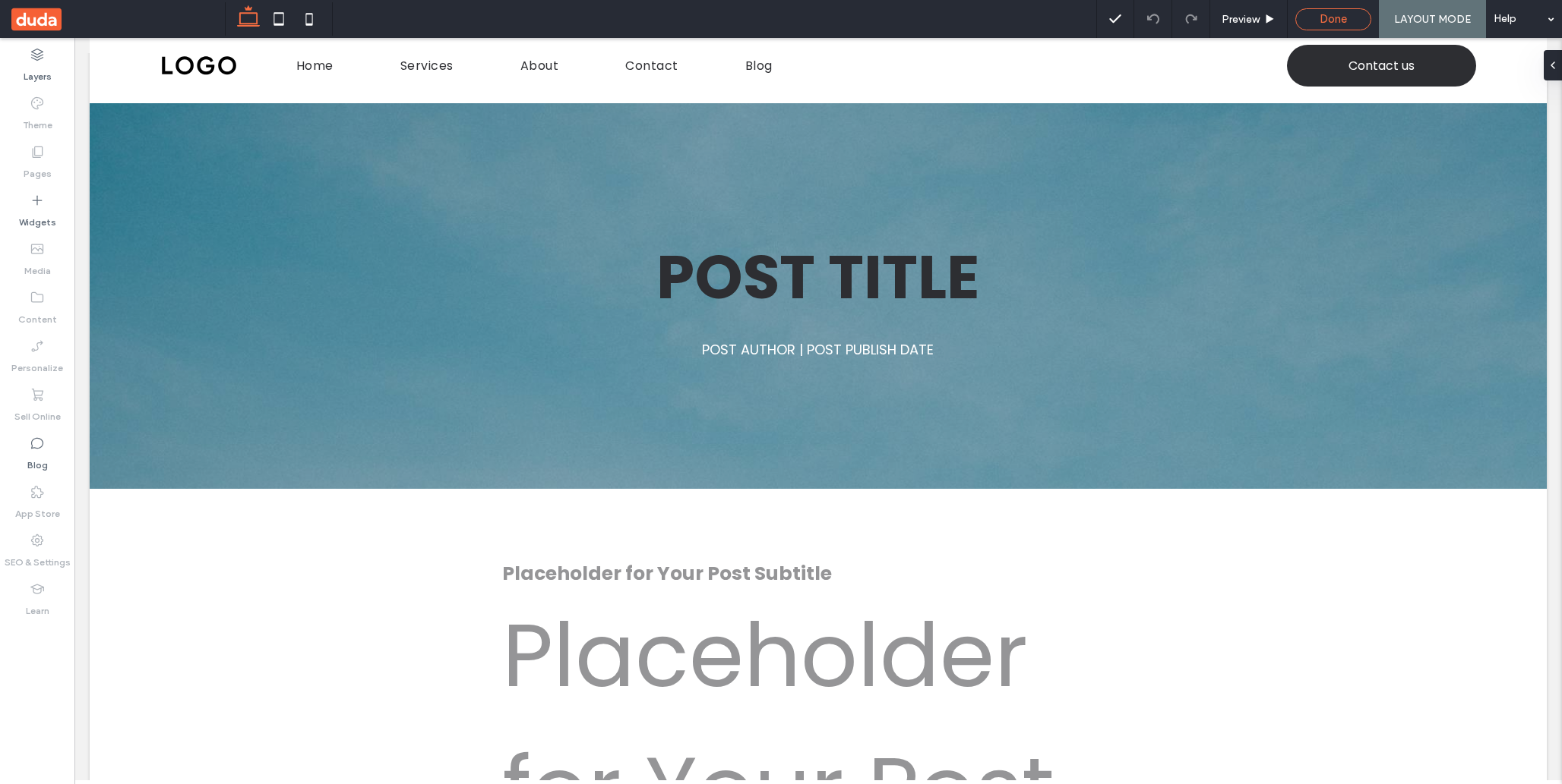
click at [1340, 15] on span "Done" at bounding box center [1333, 18] width 27 height 14
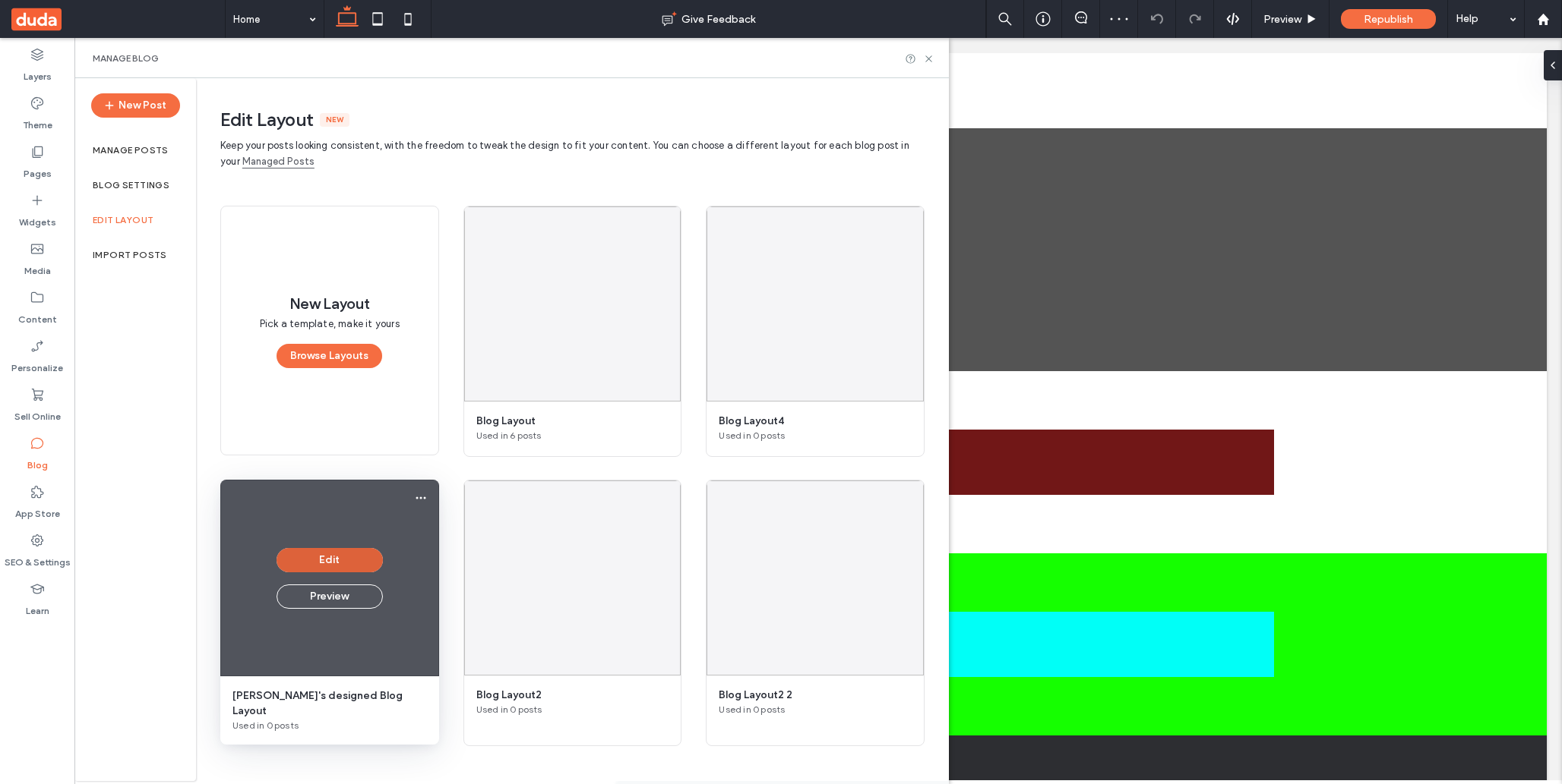
click at [342, 563] on button "Edit" at bounding box center [330, 560] width 107 height 25
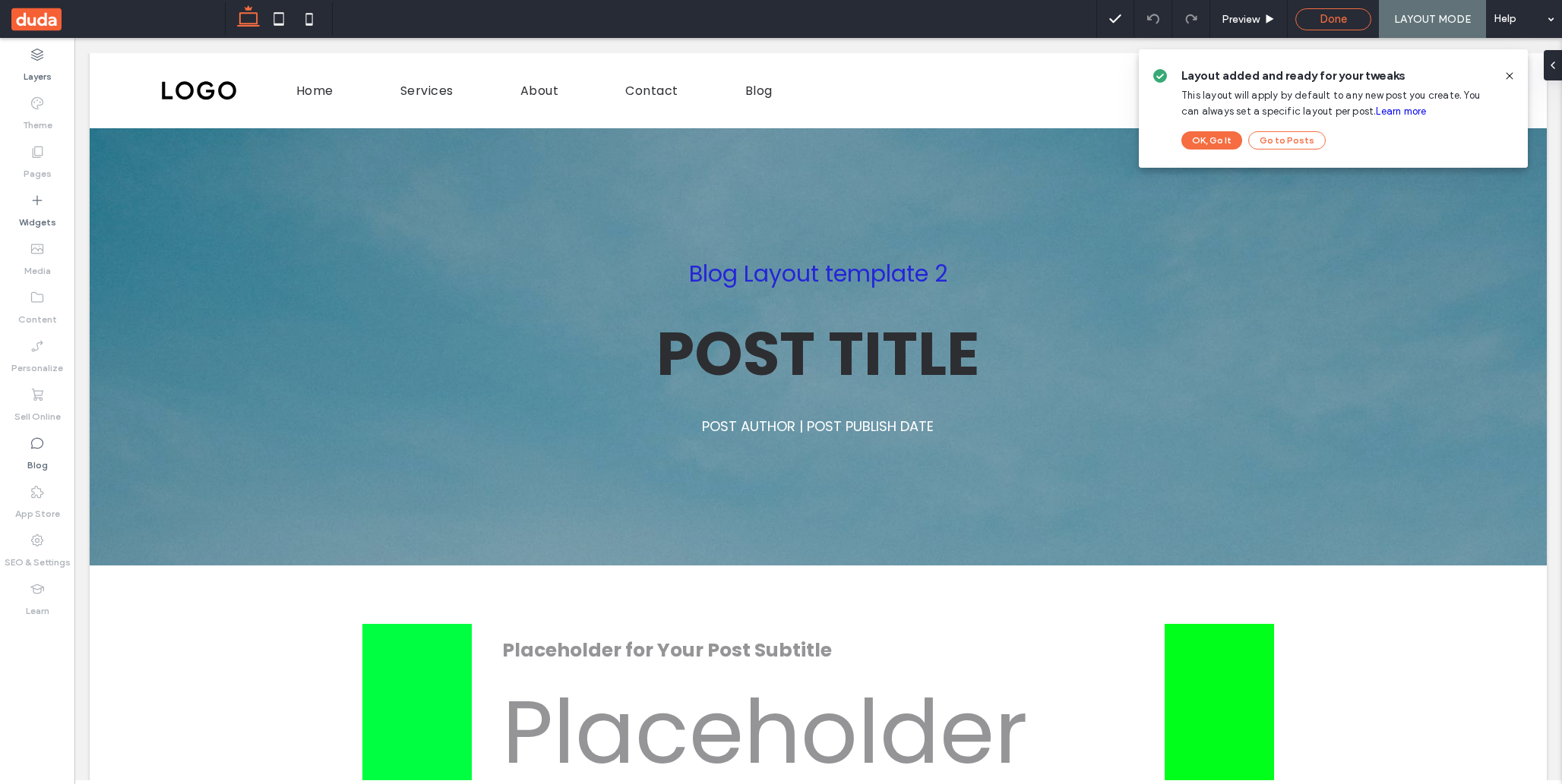
click at [1333, 21] on span "Done" at bounding box center [1333, 18] width 27 height 14
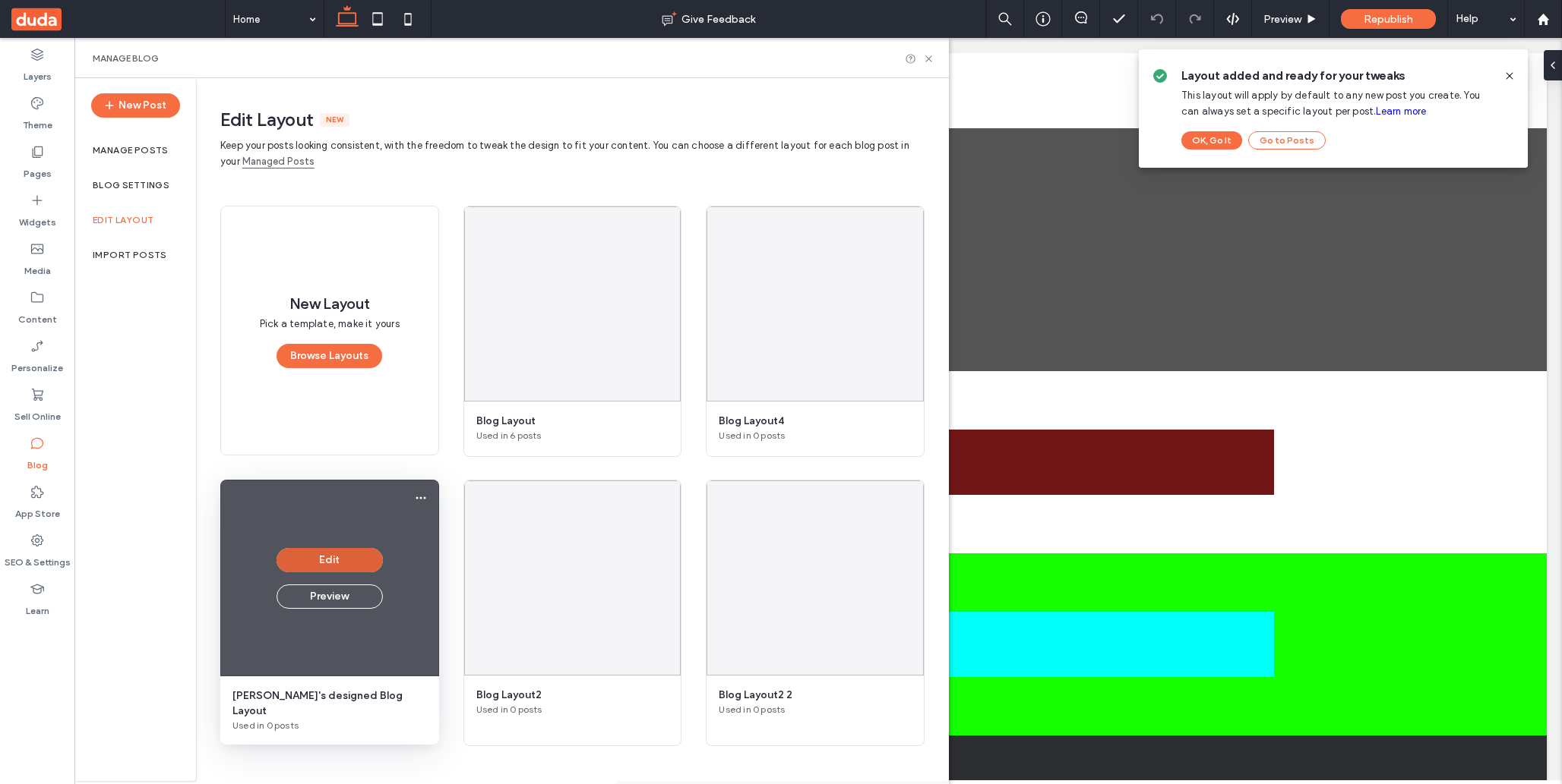
click at [332, 565] on button "Edit" at bounding box center [330, 560] width 107 height 25
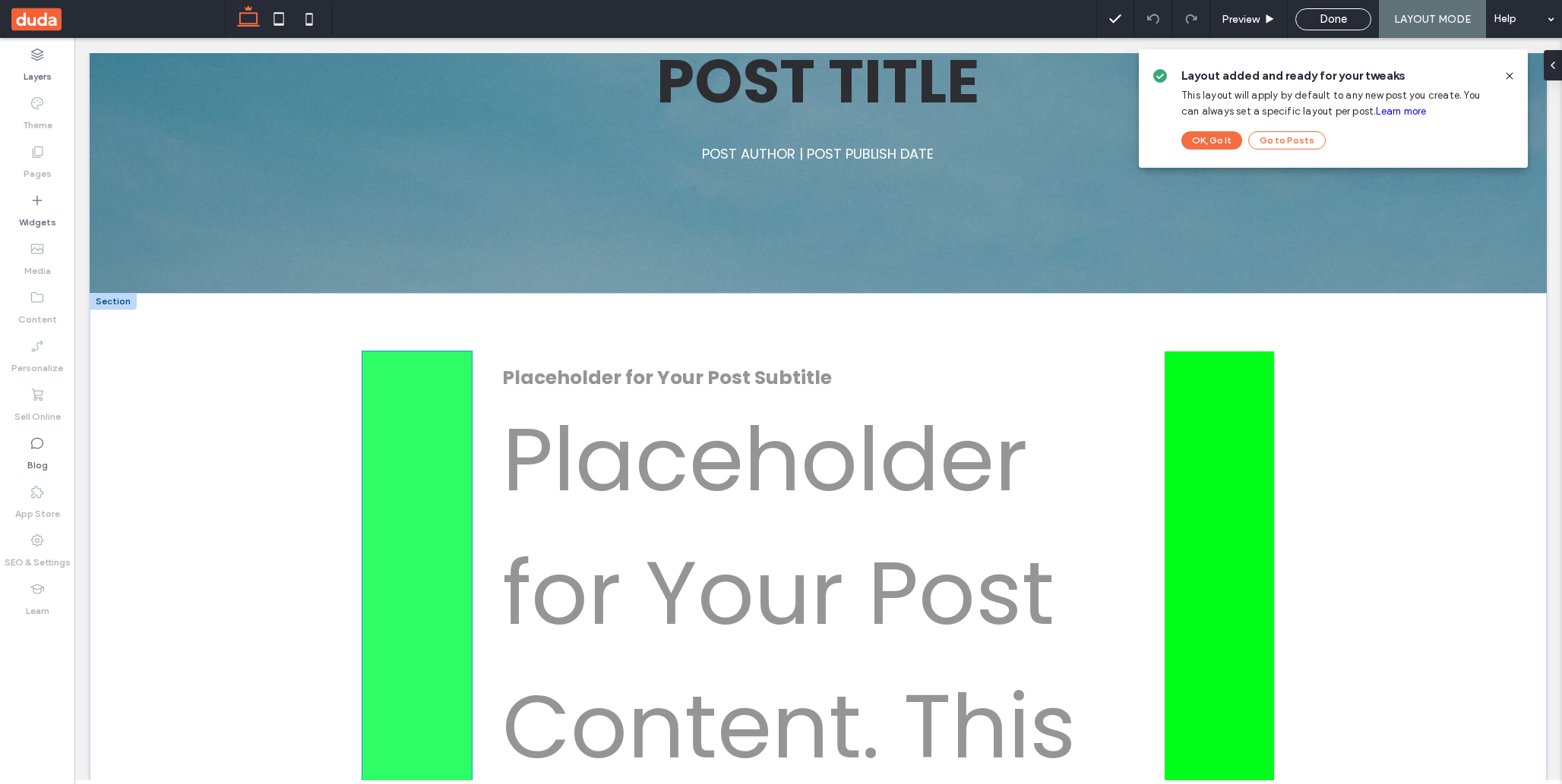
scroll to position [251, 0]
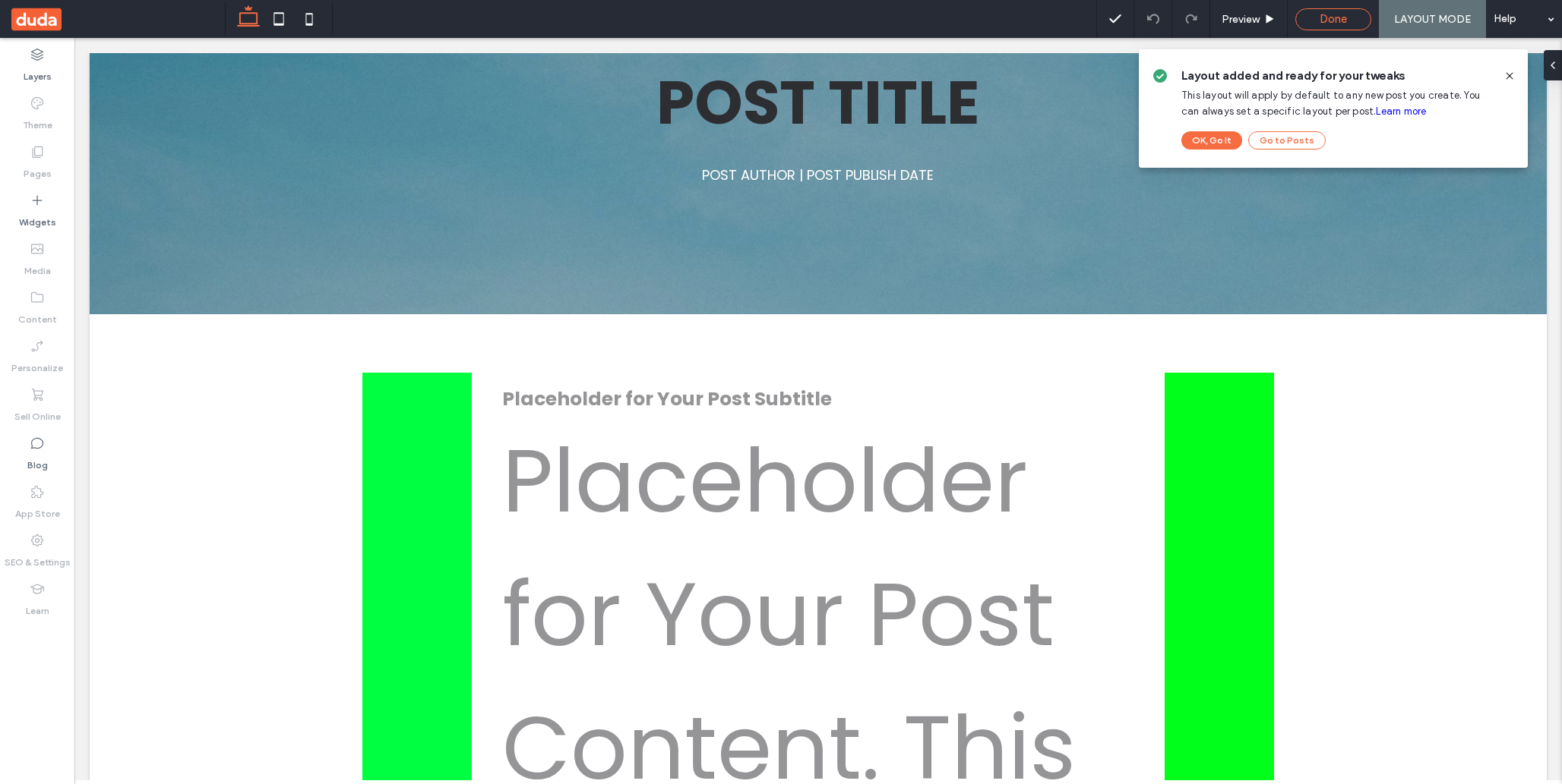
click at [1328, 18] on span "Done" at bounding box center [1333, 18] width 27 height 14
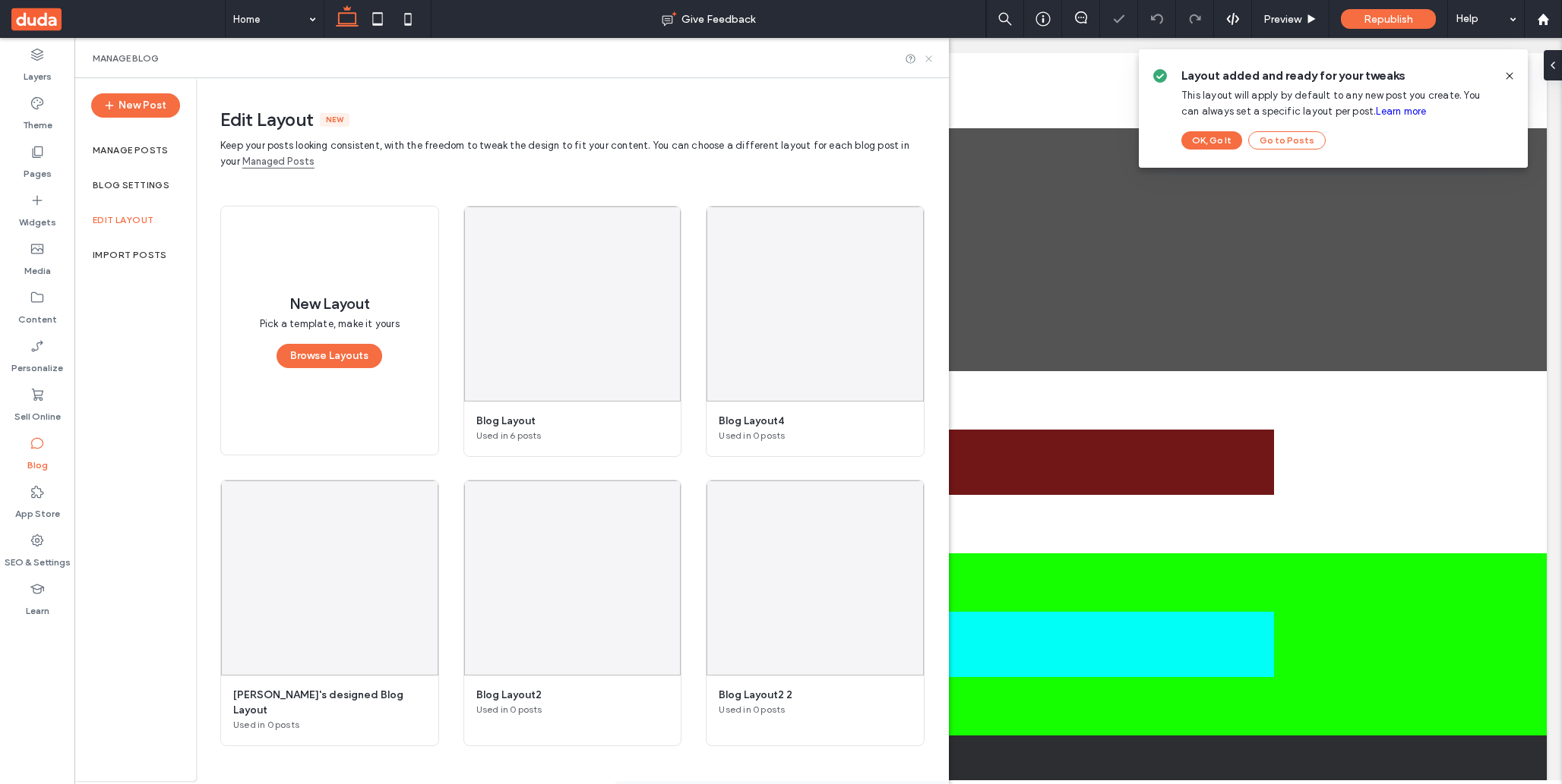
click at [929, 59] on use at bounding box center [928, 58] width 6 height 6
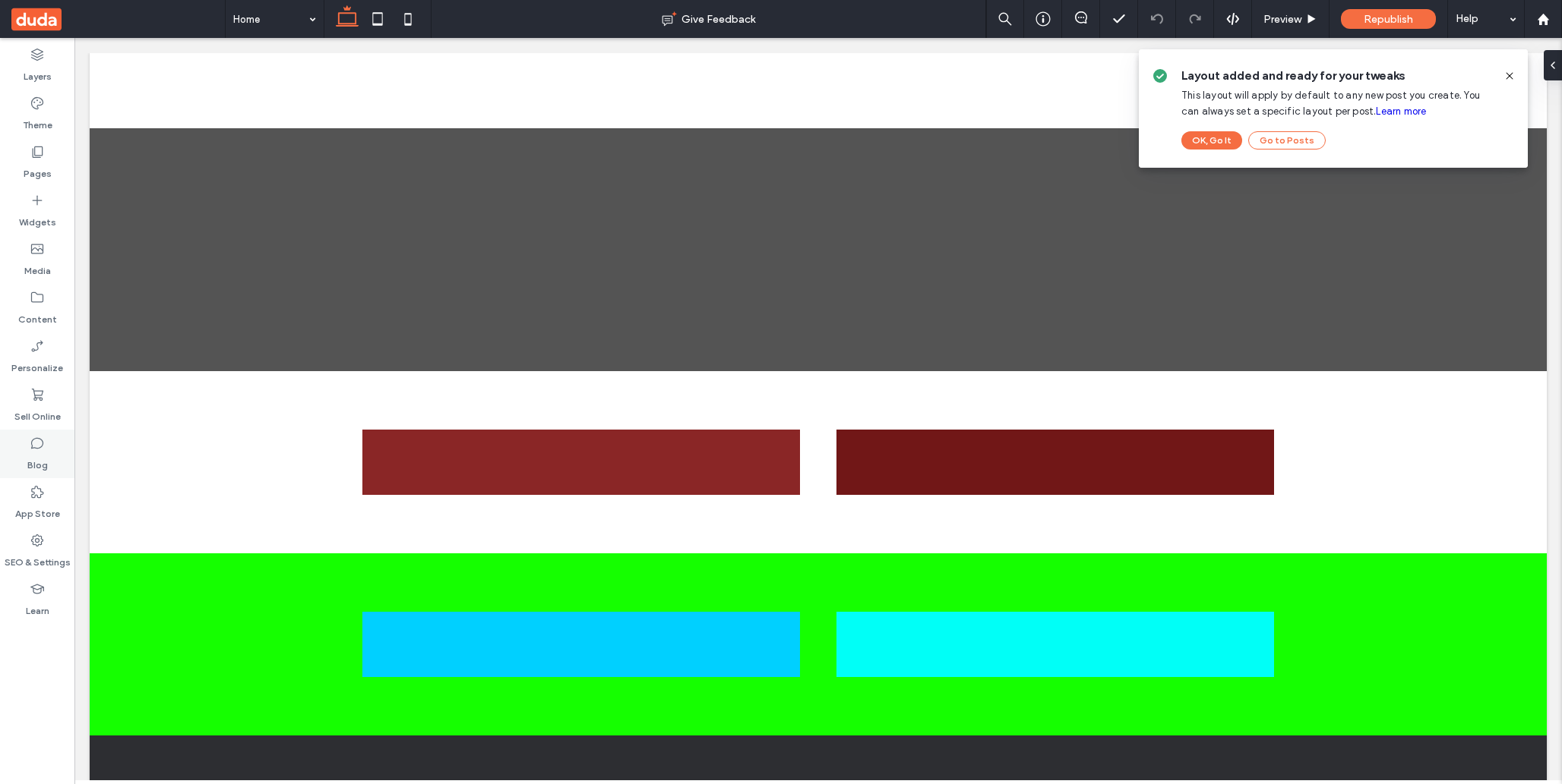
click at [43, 463] on label "Blog" at bounding box center [37, 461] width 21 height 21
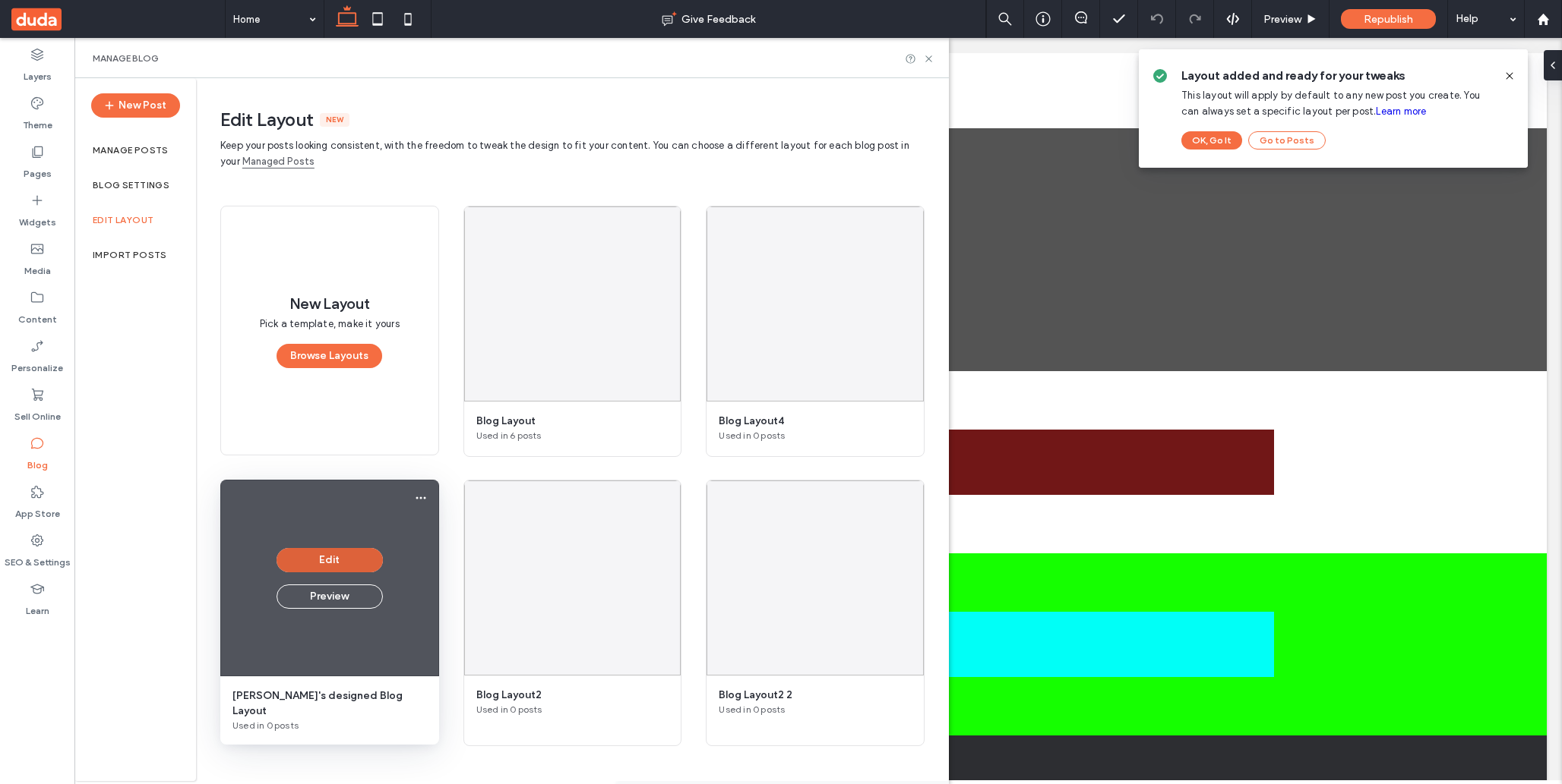
click at [342, 569] on button "Edit" at bounding box center [330, 560] width 107 height 25
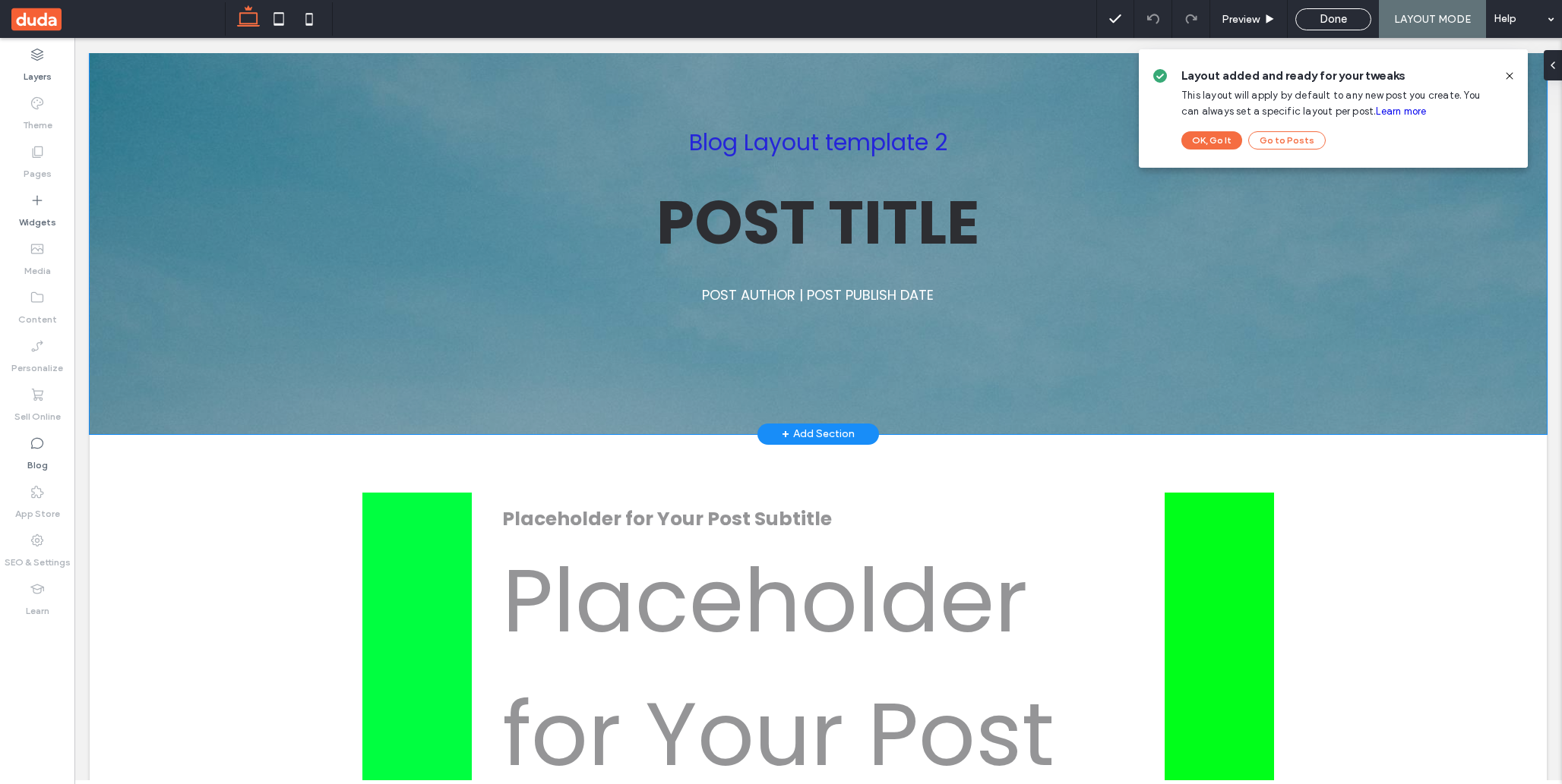
scroll to position [107, 0]
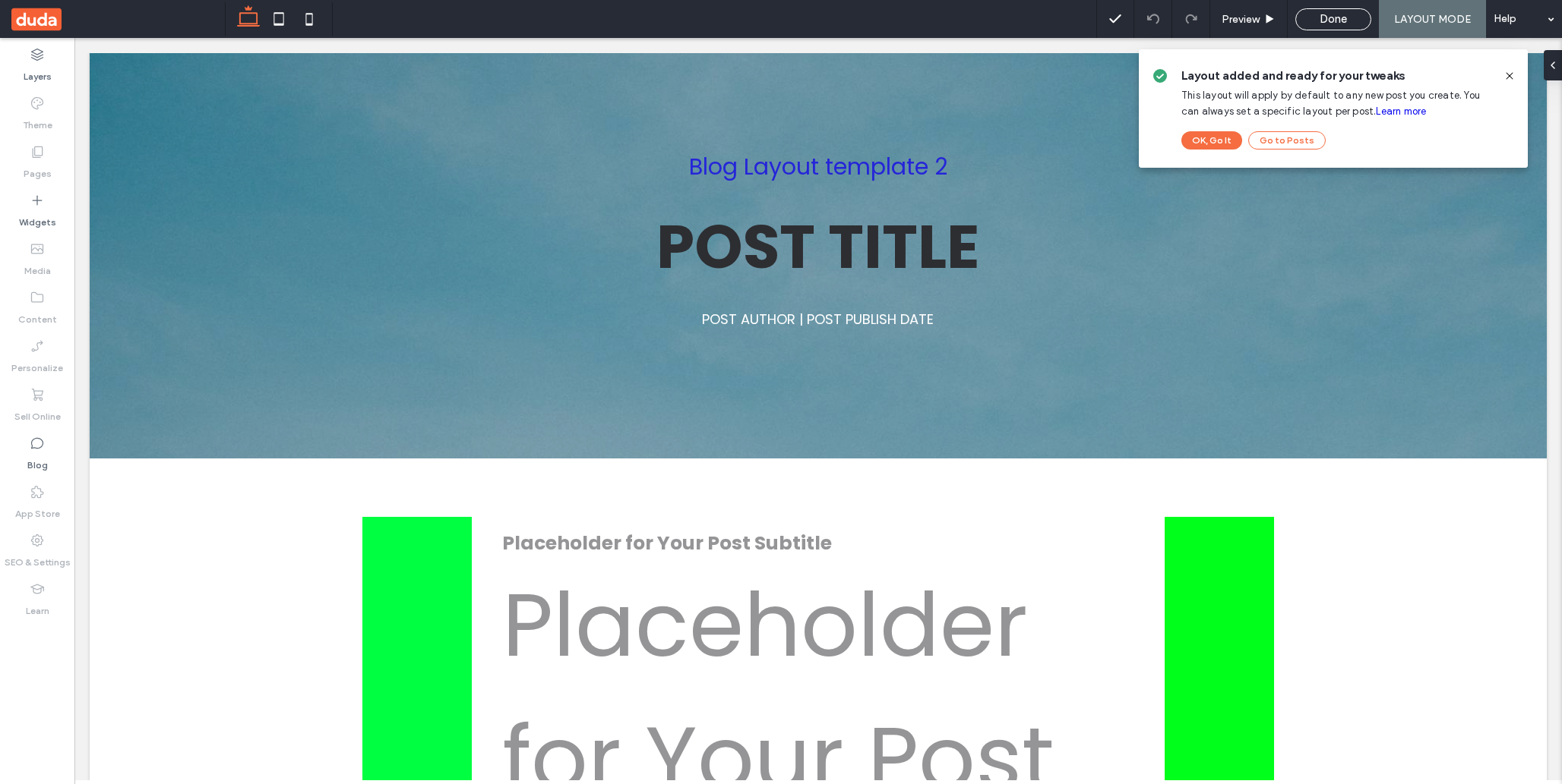
click at [1510, 72] on icon at bounding box center [1508, 76] width 12 height 12
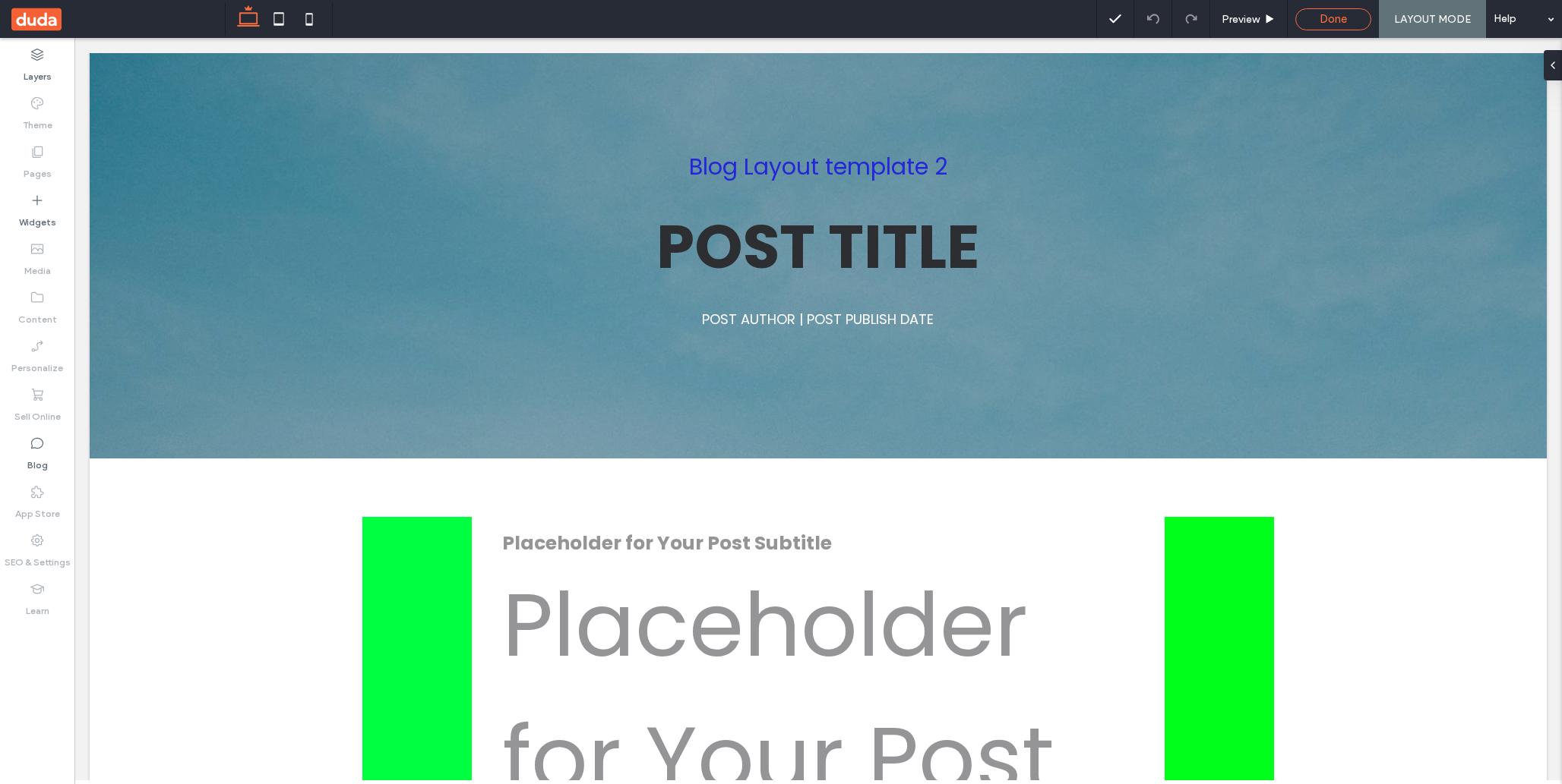
click at [1327, 17] on span "Done" at bounding box center [1333, 18] width 27 height 14
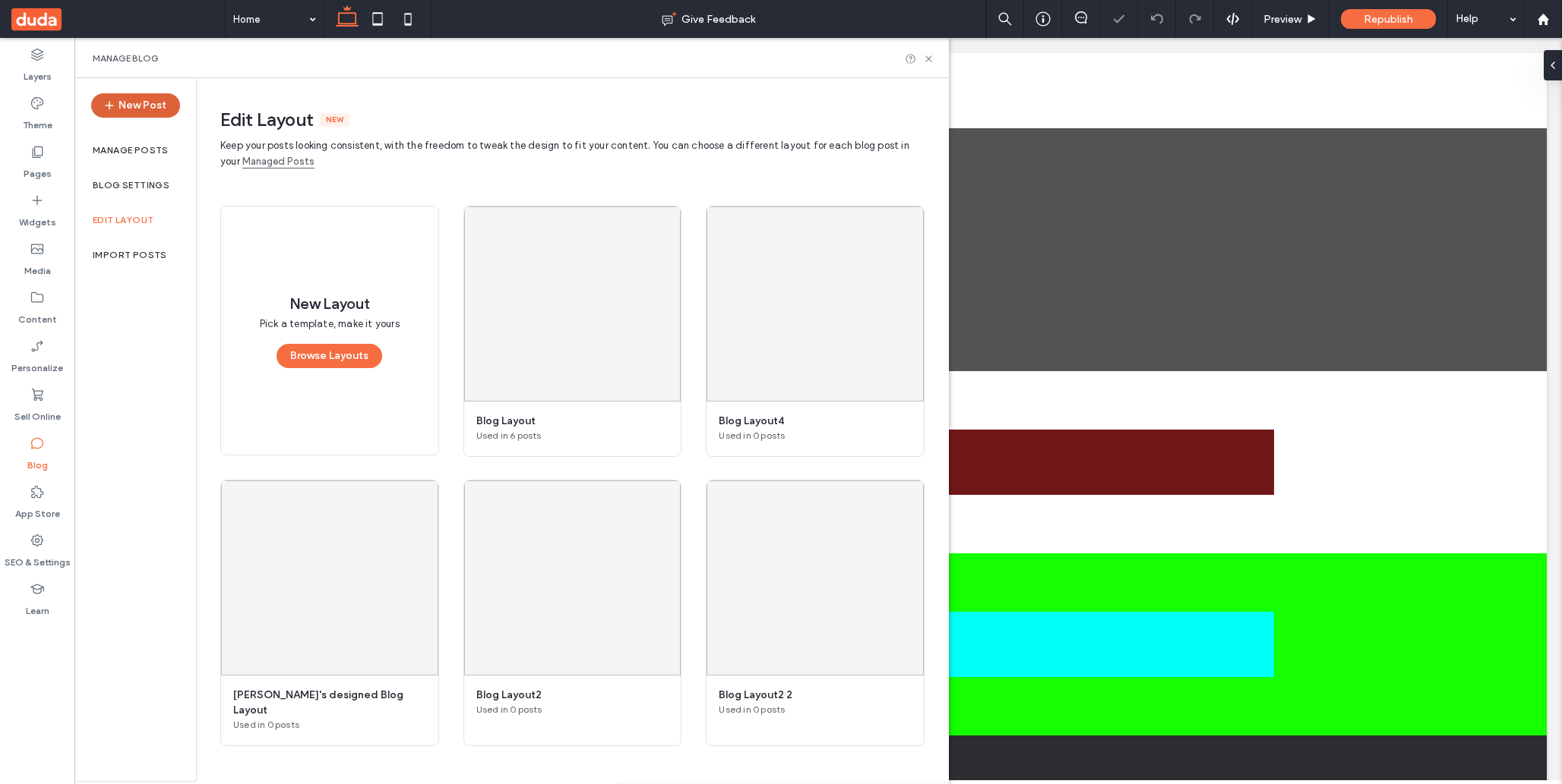
click at [139, 101] on button "New Post" at bounding box center [136, 106] width 89 height 25
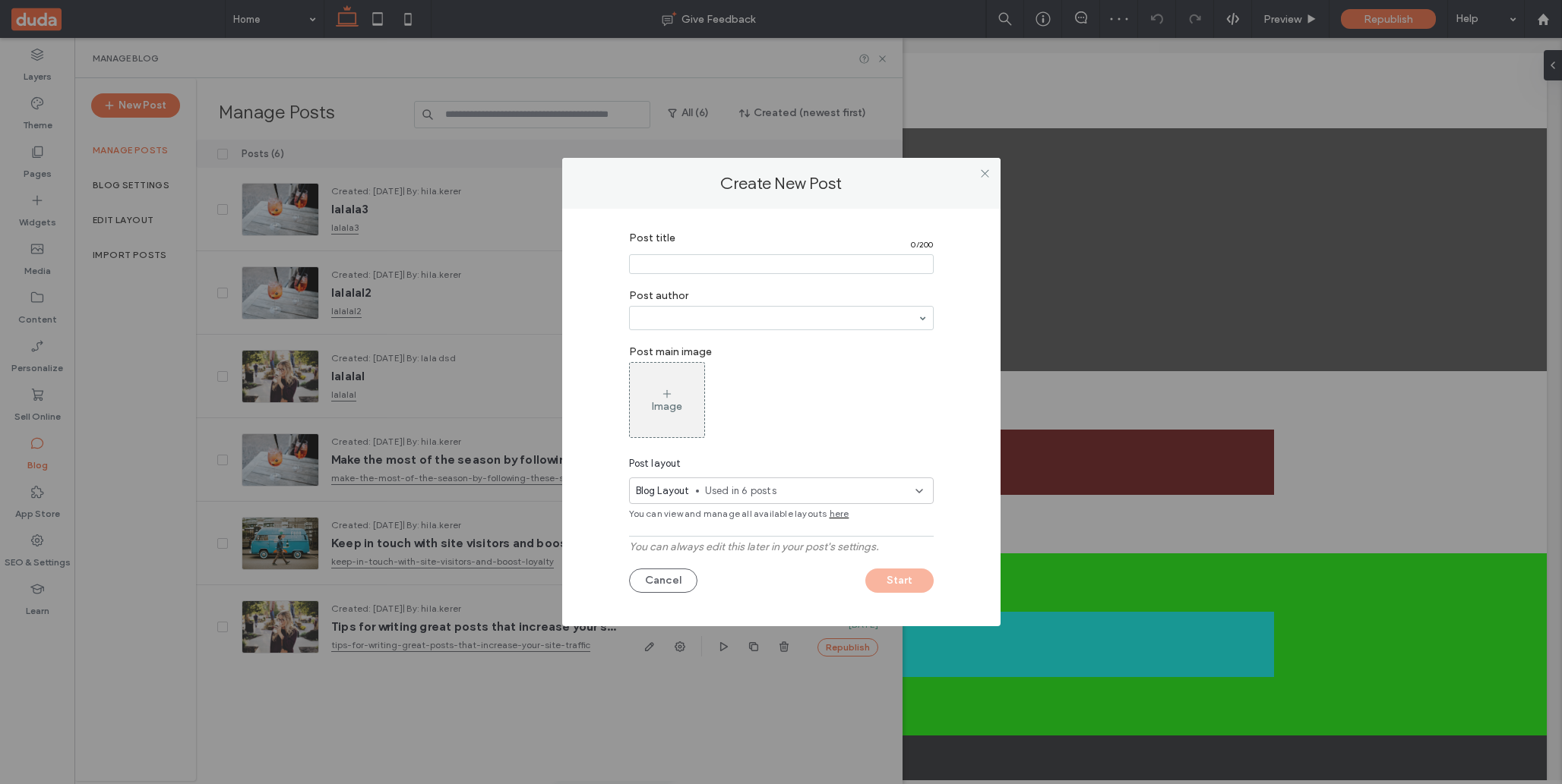
click at [704, 265] on input "Post title" at bounding box center [781, 264] width 304 height 20
type input "*"
type input "**********"
click at [648, 391] on div "Image" at bounding box center [667, 400] width 75 height 71
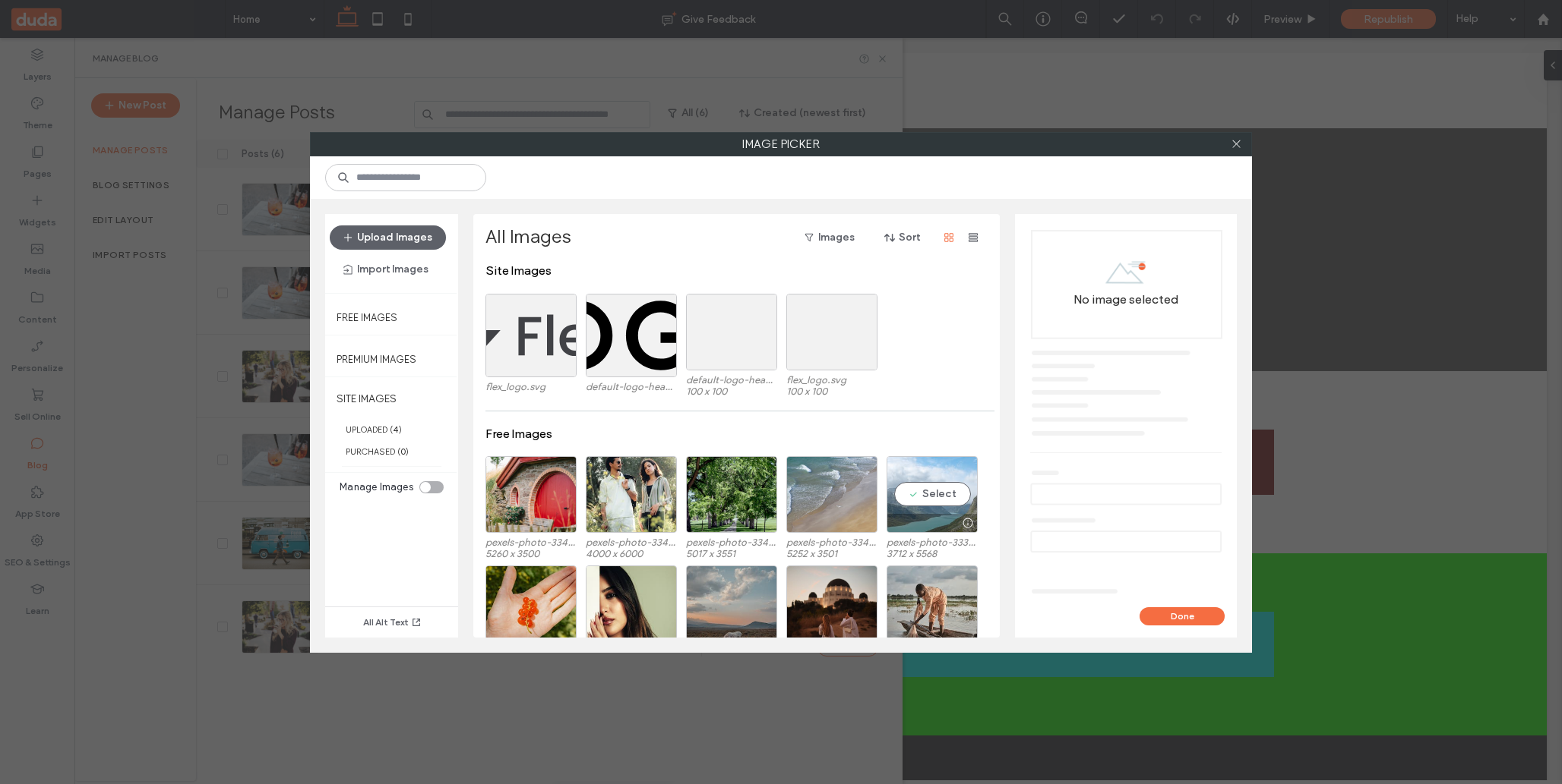
click at [949, 491] on div "Select" at bounding box center [932, 494] width 91 height 76
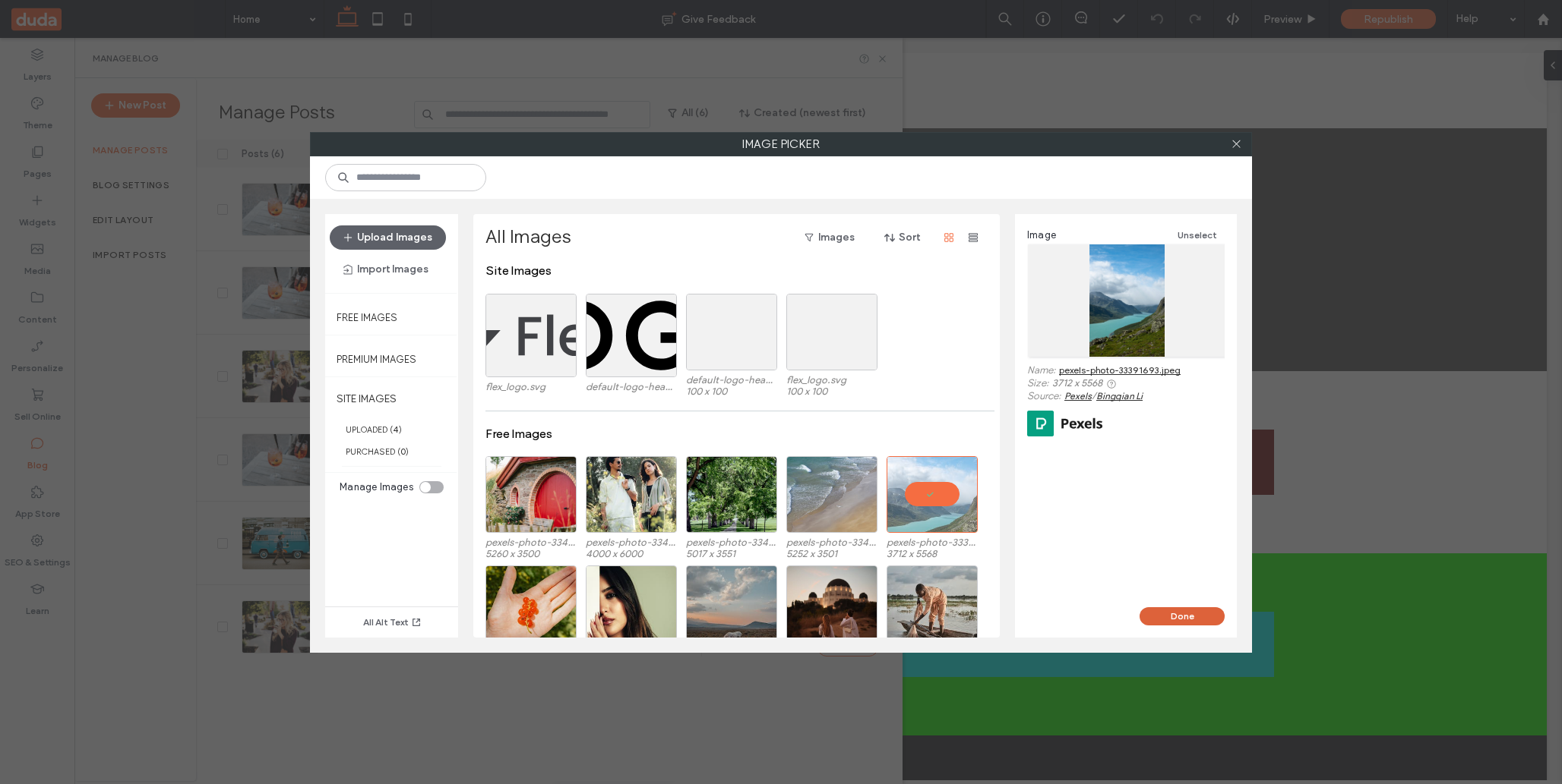
click at [1191, 607] on button "Done" at bounding box center [1181, 616] width 85 height 18
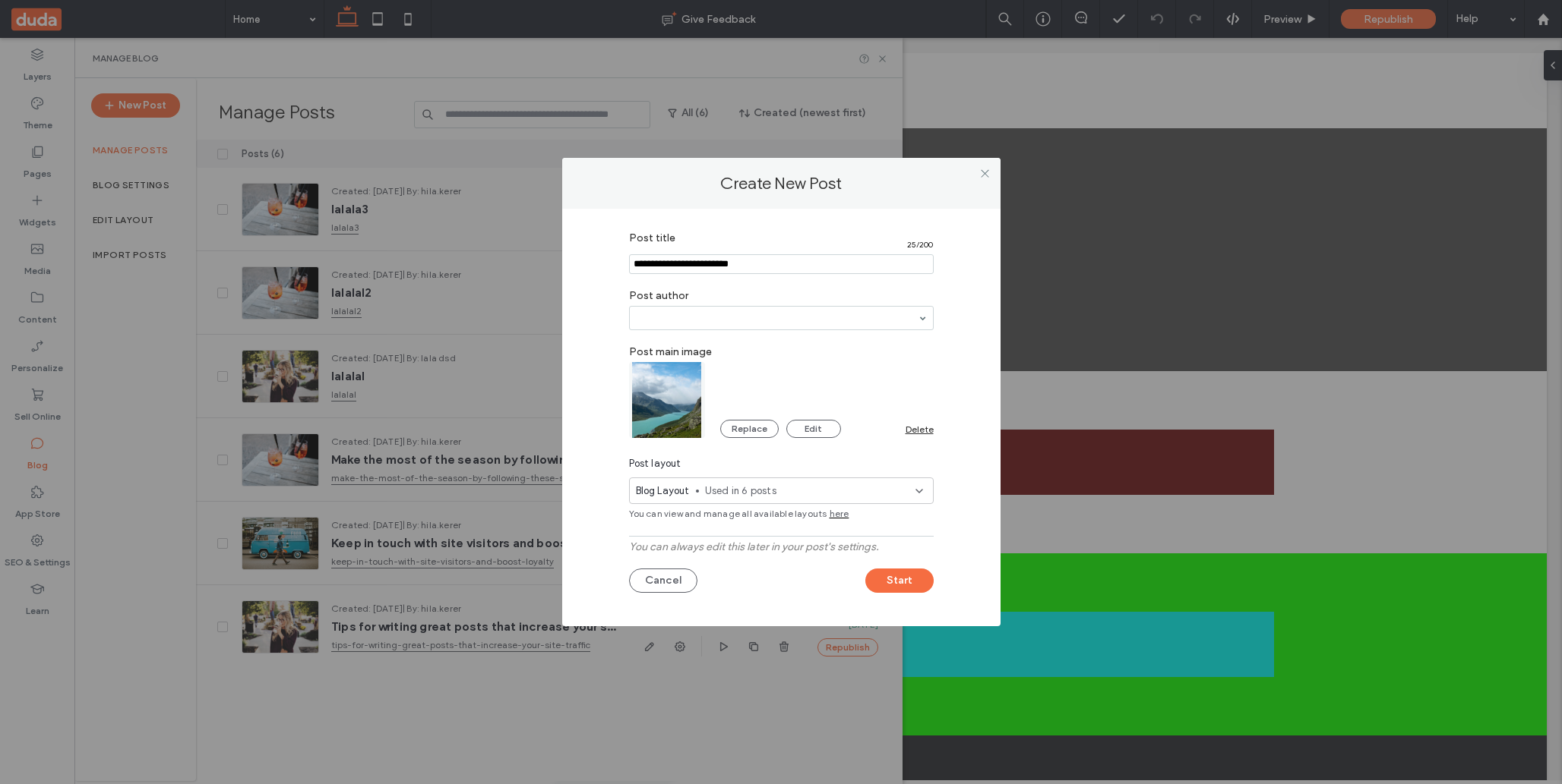
click at [878, 492] on span "Used in 6 posts" at bounding box center [810, 491] width 210 height 15
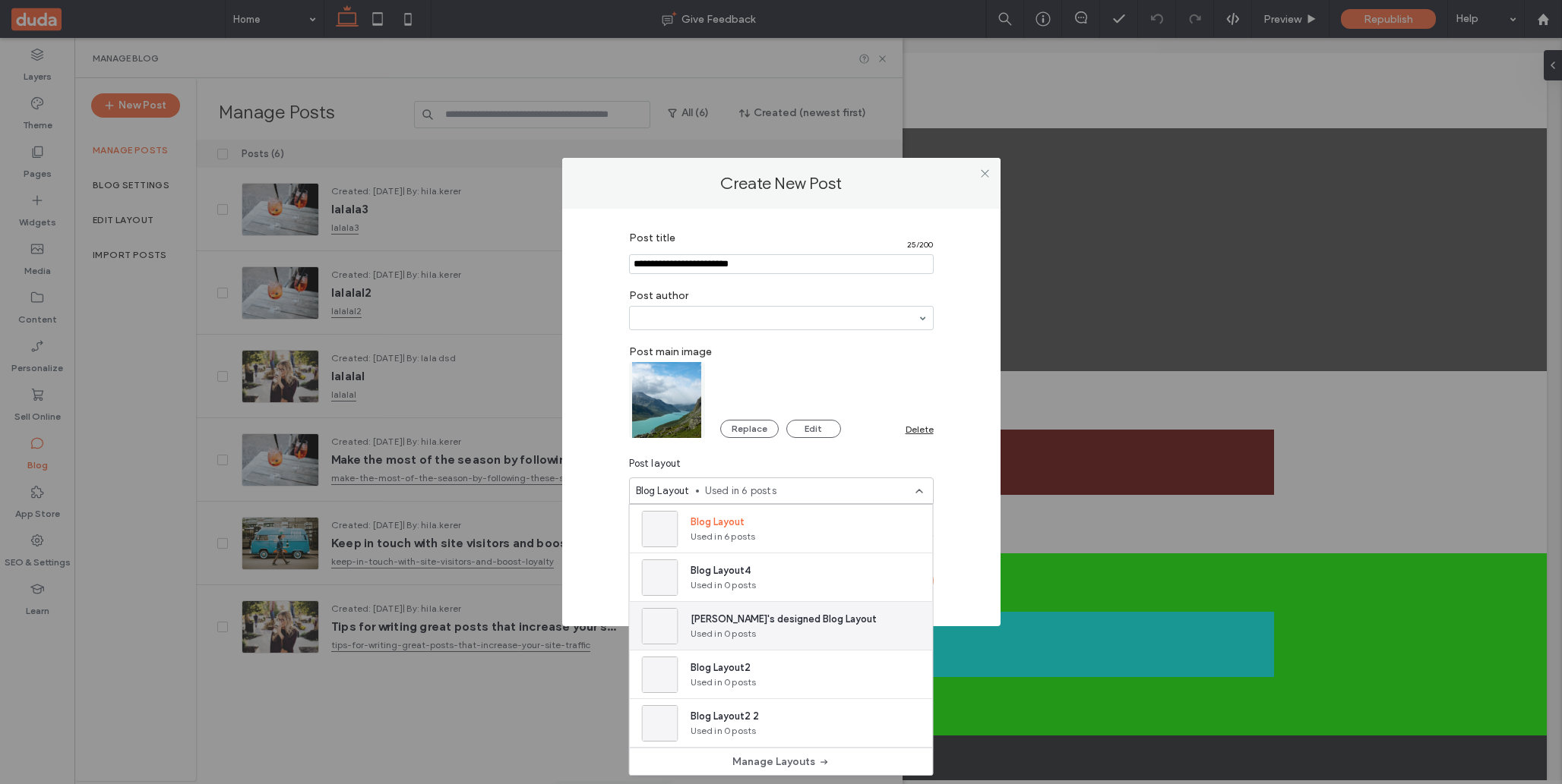
click at [742, 627] on span "Used in 0 posts" at bounding box center [783, 634] width 186 height 14
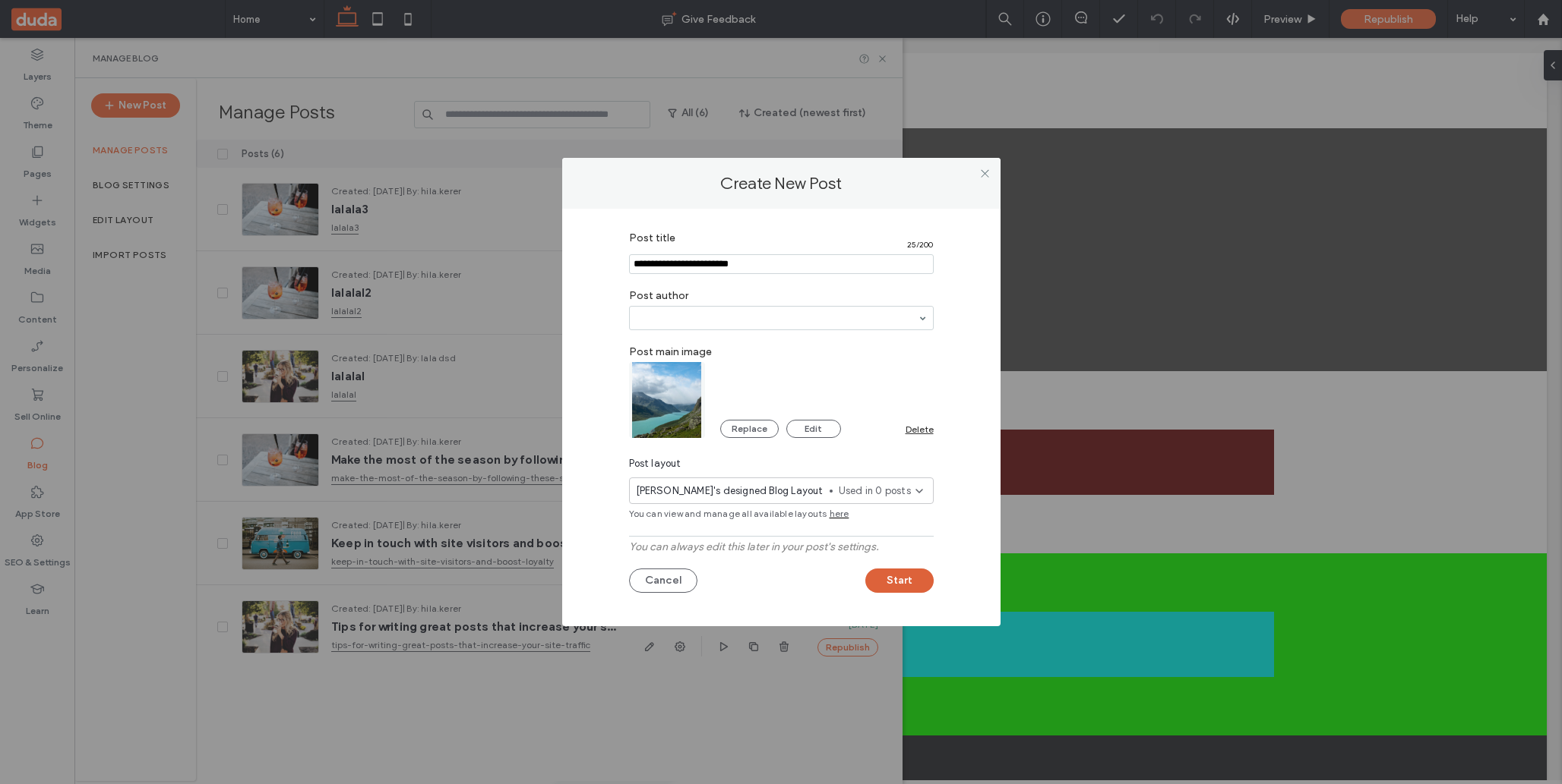
click at [901, 575] on button "Start" at bounding box center [899, 581] width 68 height 25
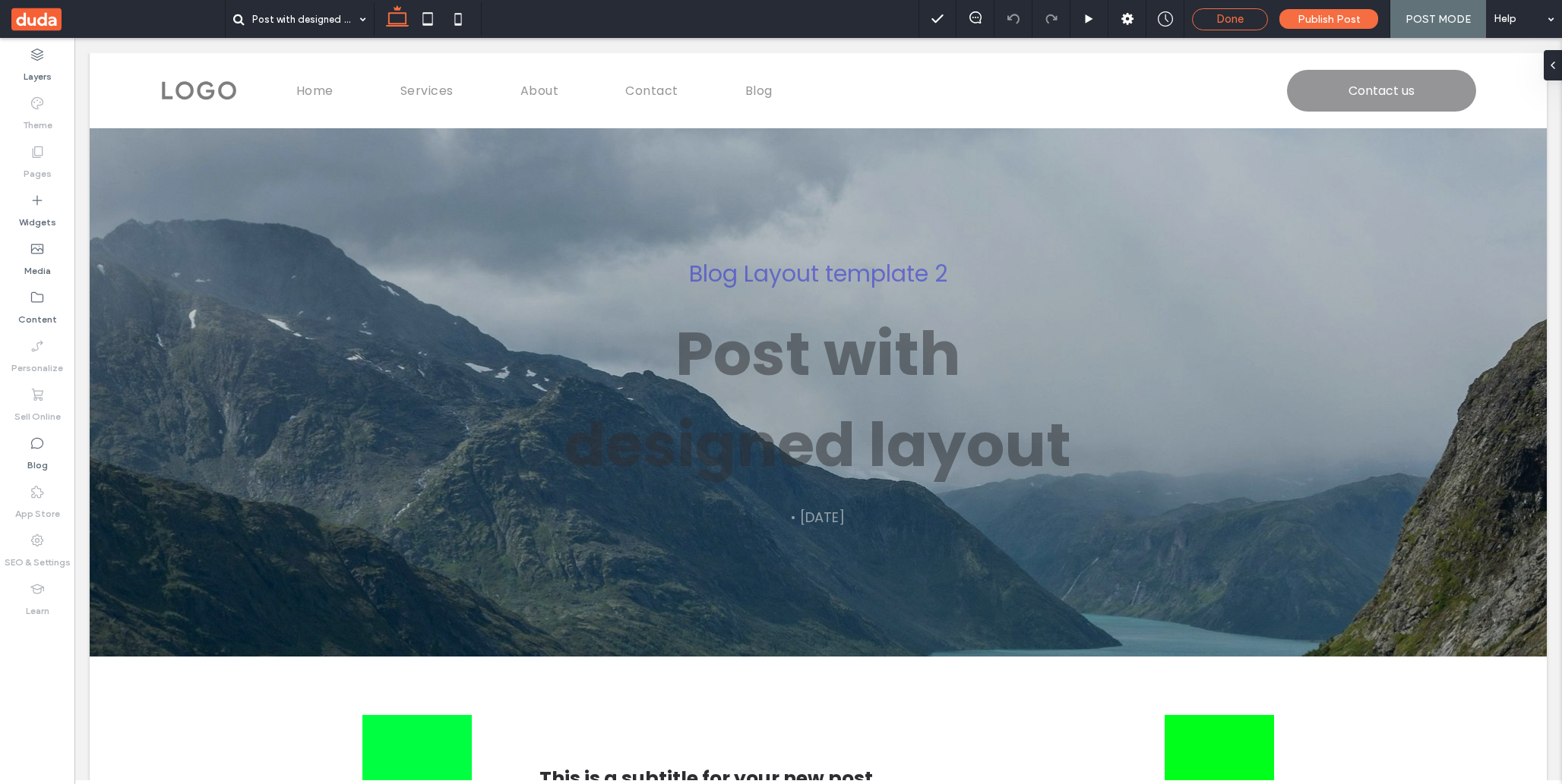
click at [1239, 21] on span "Done" at bounding box center [1230, 18] width 27 height 14
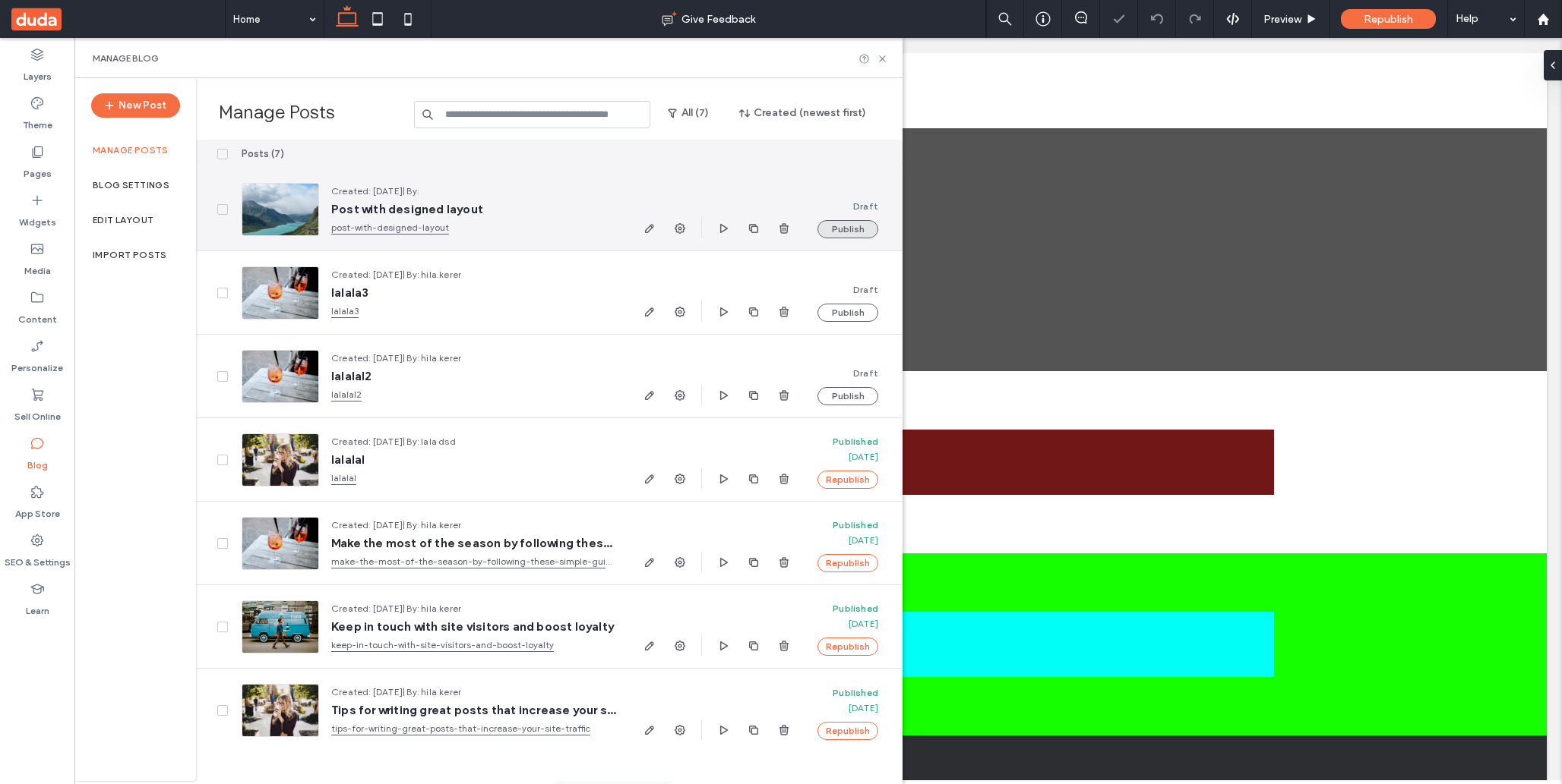
click at [842, 225] on button "Publish" at bounding box center [847, 229] width 61 height 18
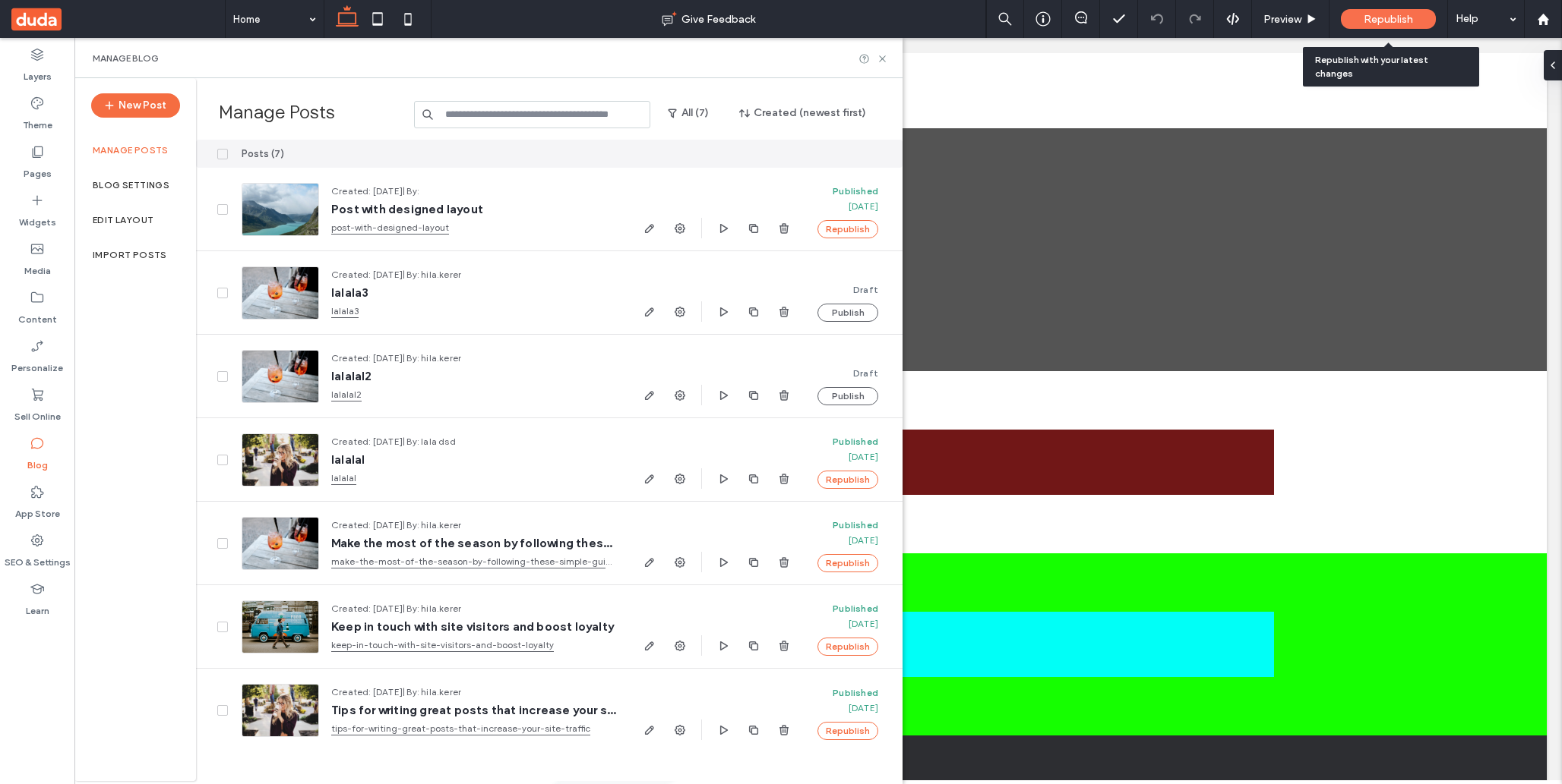
click at [1393, 21] on span "Republish" at bounding box center [1388, 19] width 49 height 13
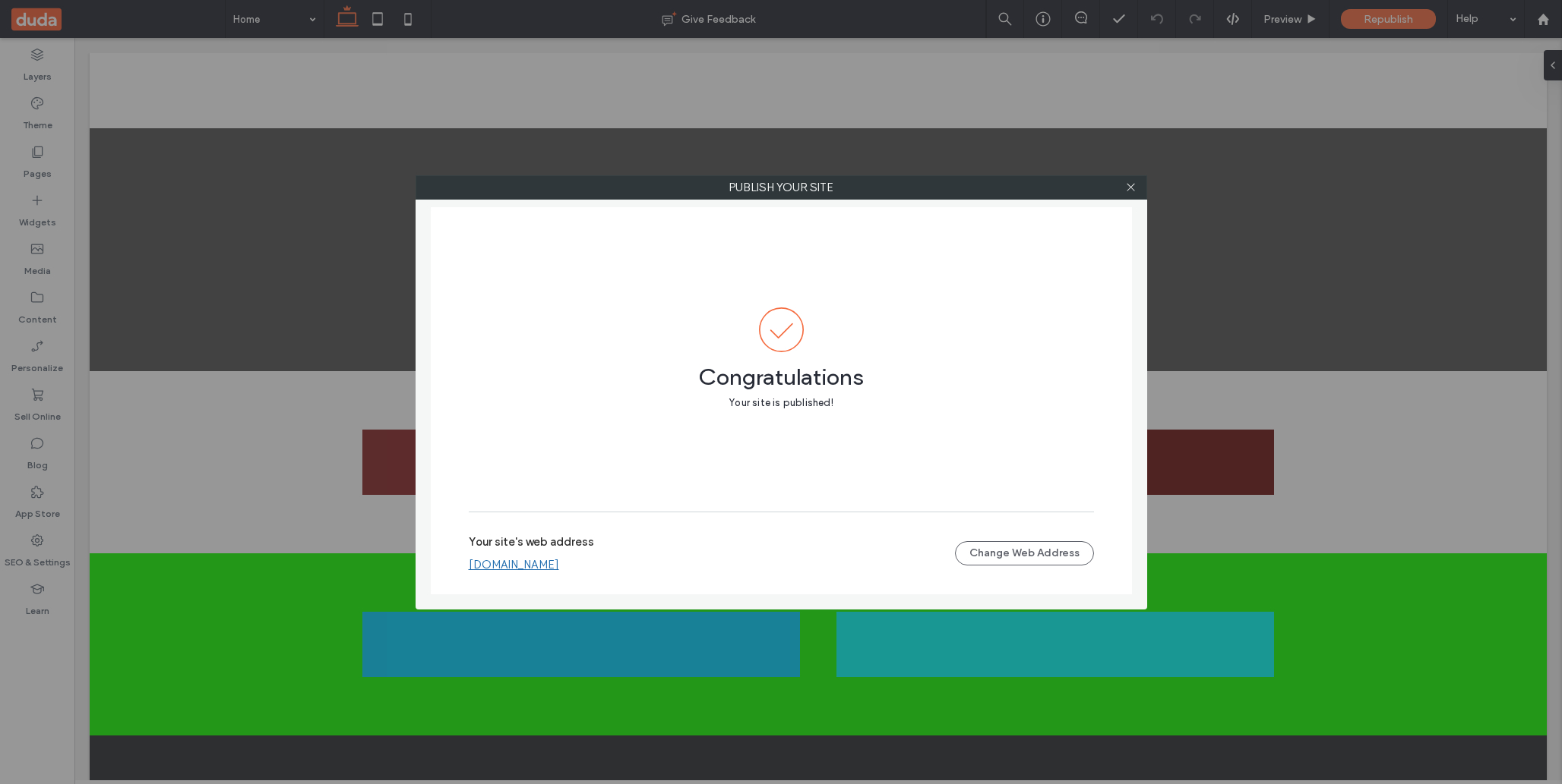
click at [559, 565] on link "hilakerer35232940.multiscreen.d1test.biz" at bounding box center [514, 565] width 90 height 14
click at [1131, 185] on icon at bounding box center [1130, 187] width 12 height 12
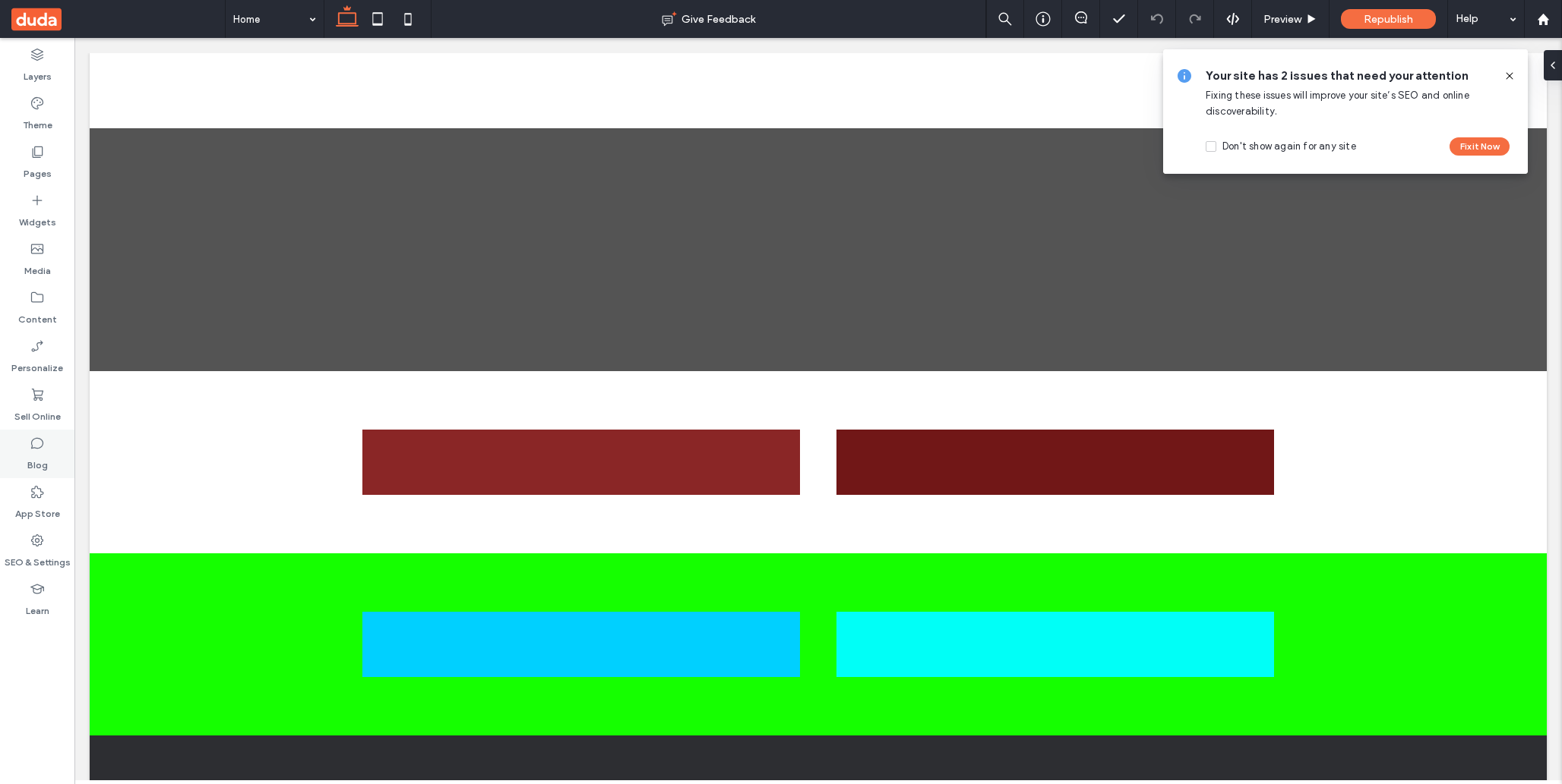
click at [41, 458] on label "Blog" at bounding box center [37, 461] width 21 height 21
